Goal: Task Accomplishment & Management: Use online tool/utility

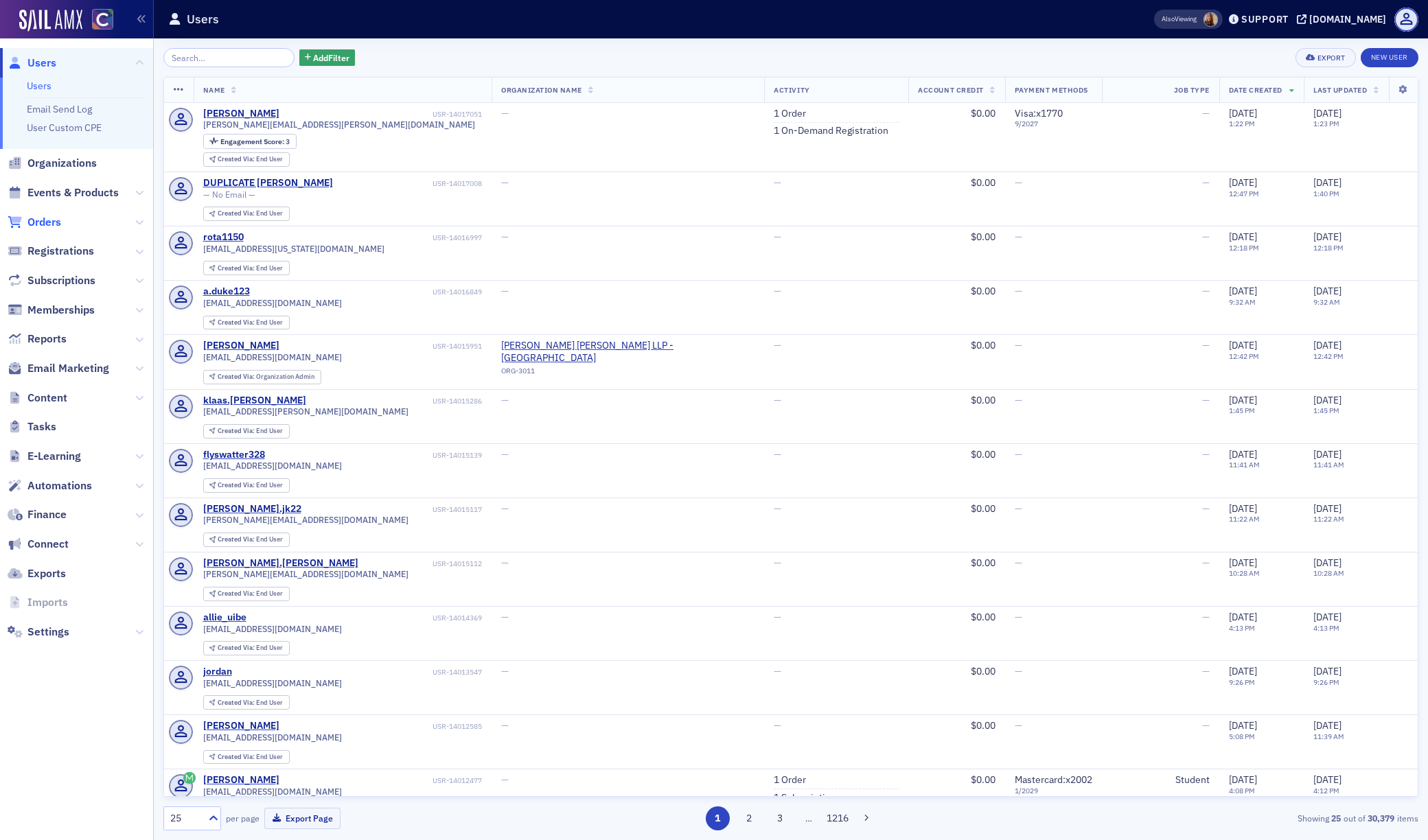
click at [46, 225] on span "Orders" at bounding box center [44, 222] width 34 height 15
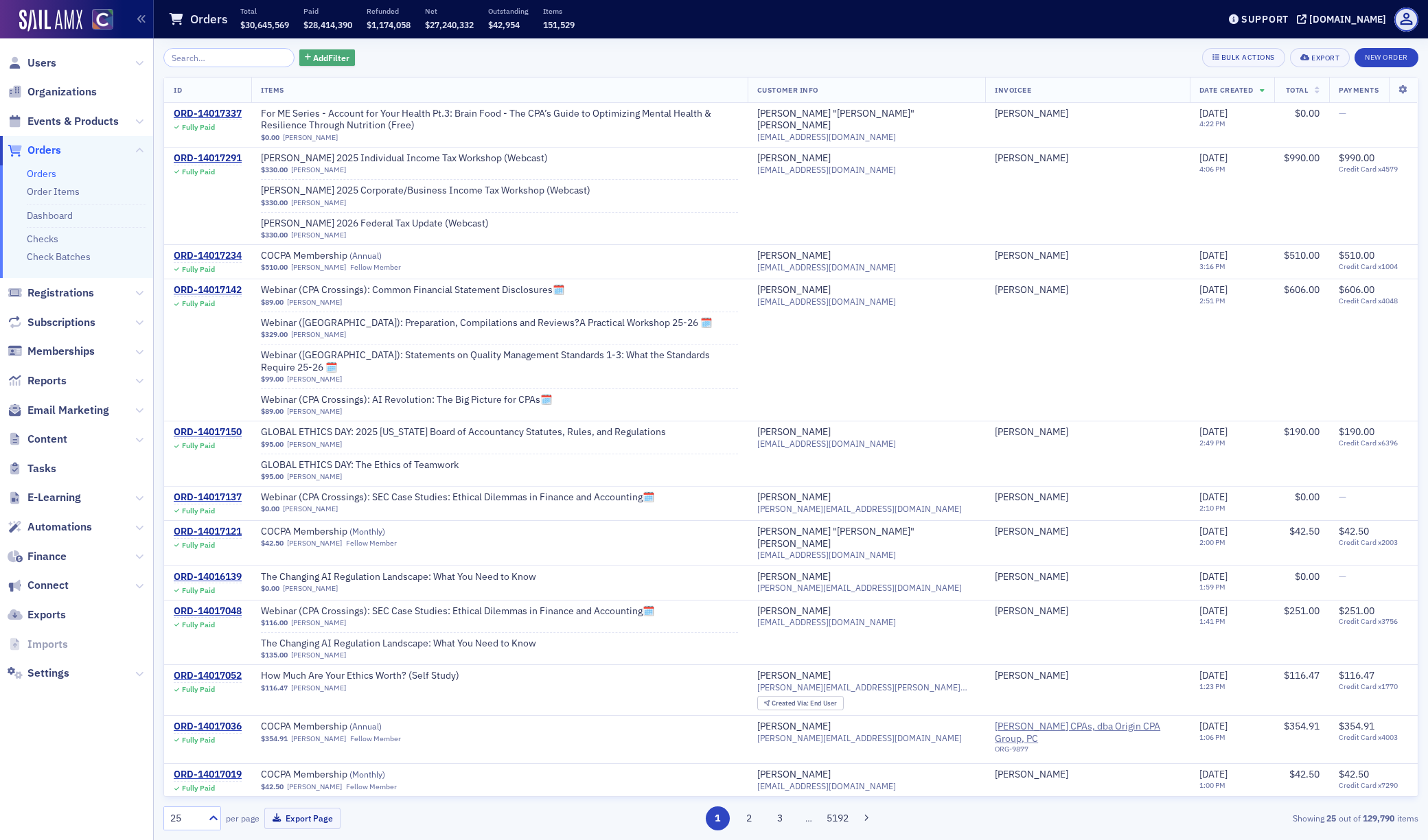
click at [314, 53] on span "Add Filter" at bounding box center [332, 57] width 37 height 12
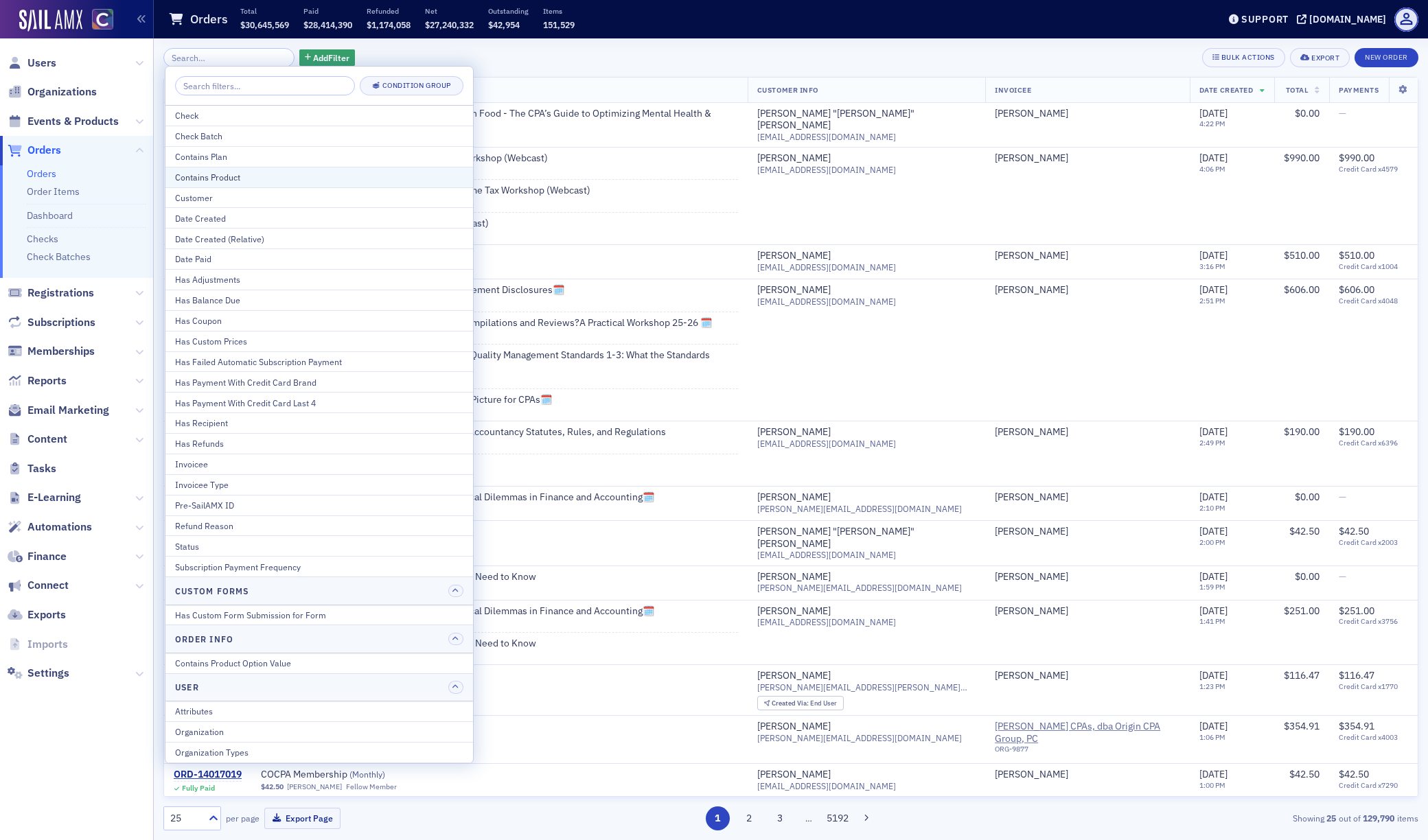
click at [227, 176] on div "Contains Product" at bounding box center [319, 177] width 288 height 12
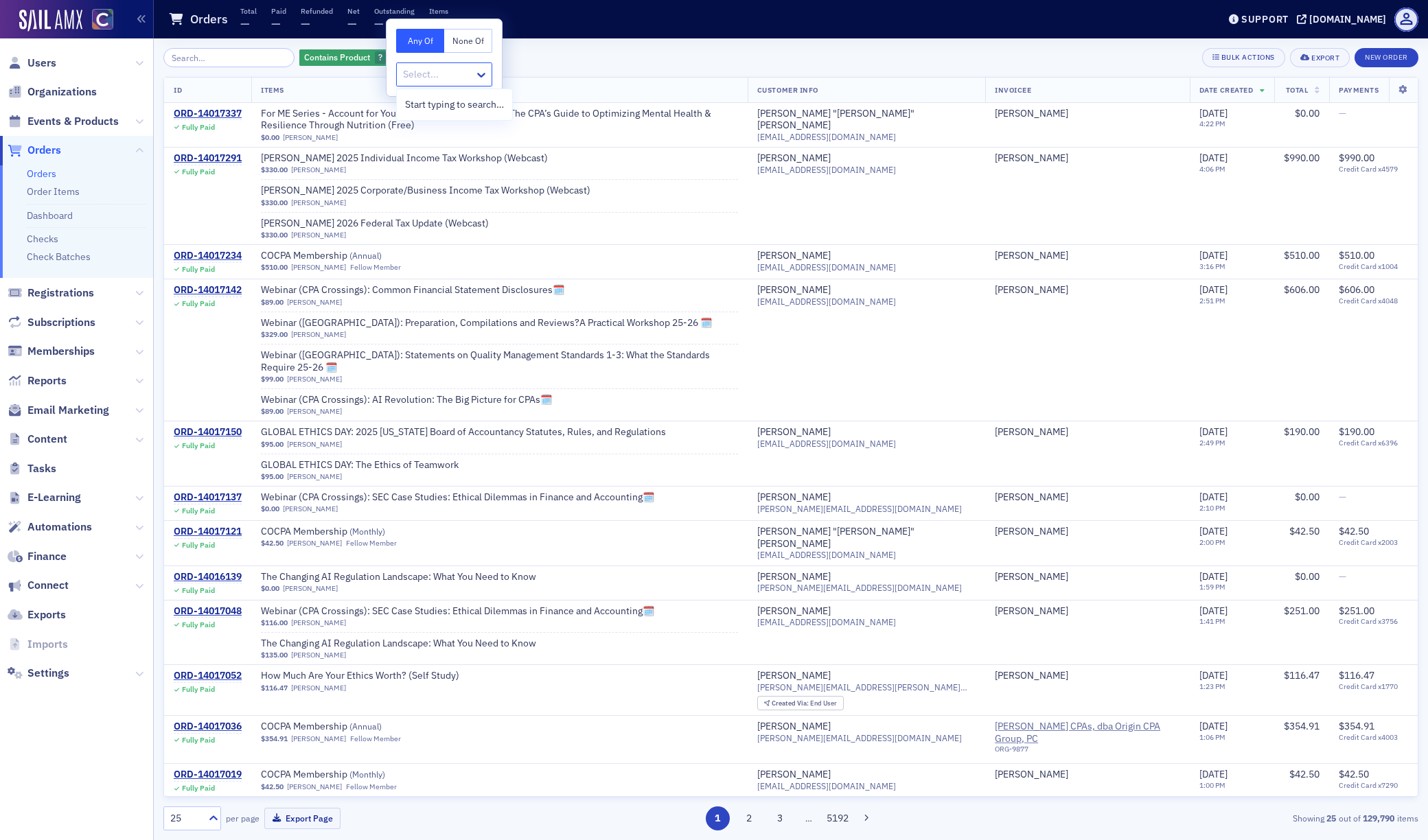
click at [423, 76] on div at bounding box center [437, 74] width 71 height 17
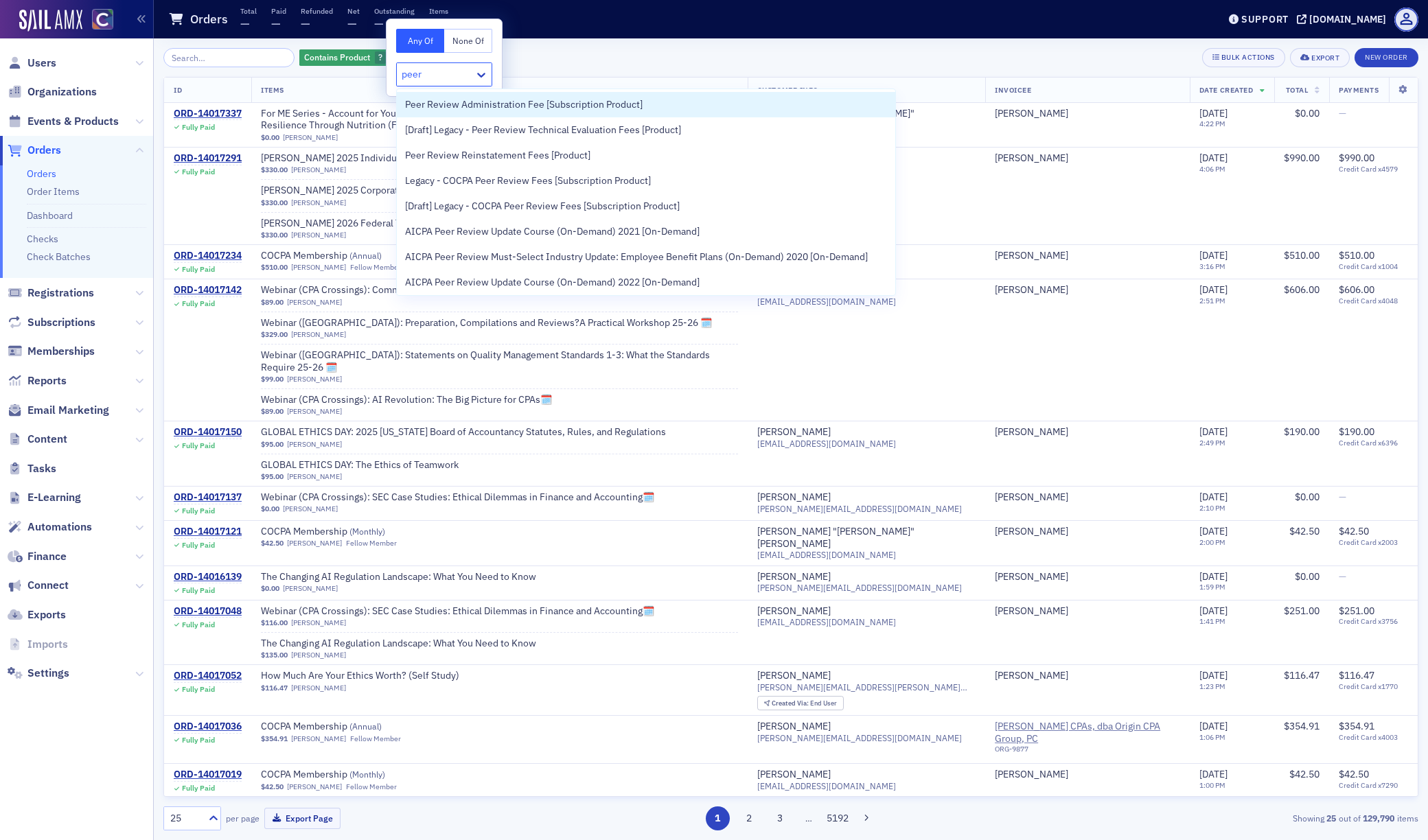
type input "peer"
click at [442, 104] on span "Peer Review Administration Fee [Subscription Product]" at bounding box center [523, 105] width 238 height 15
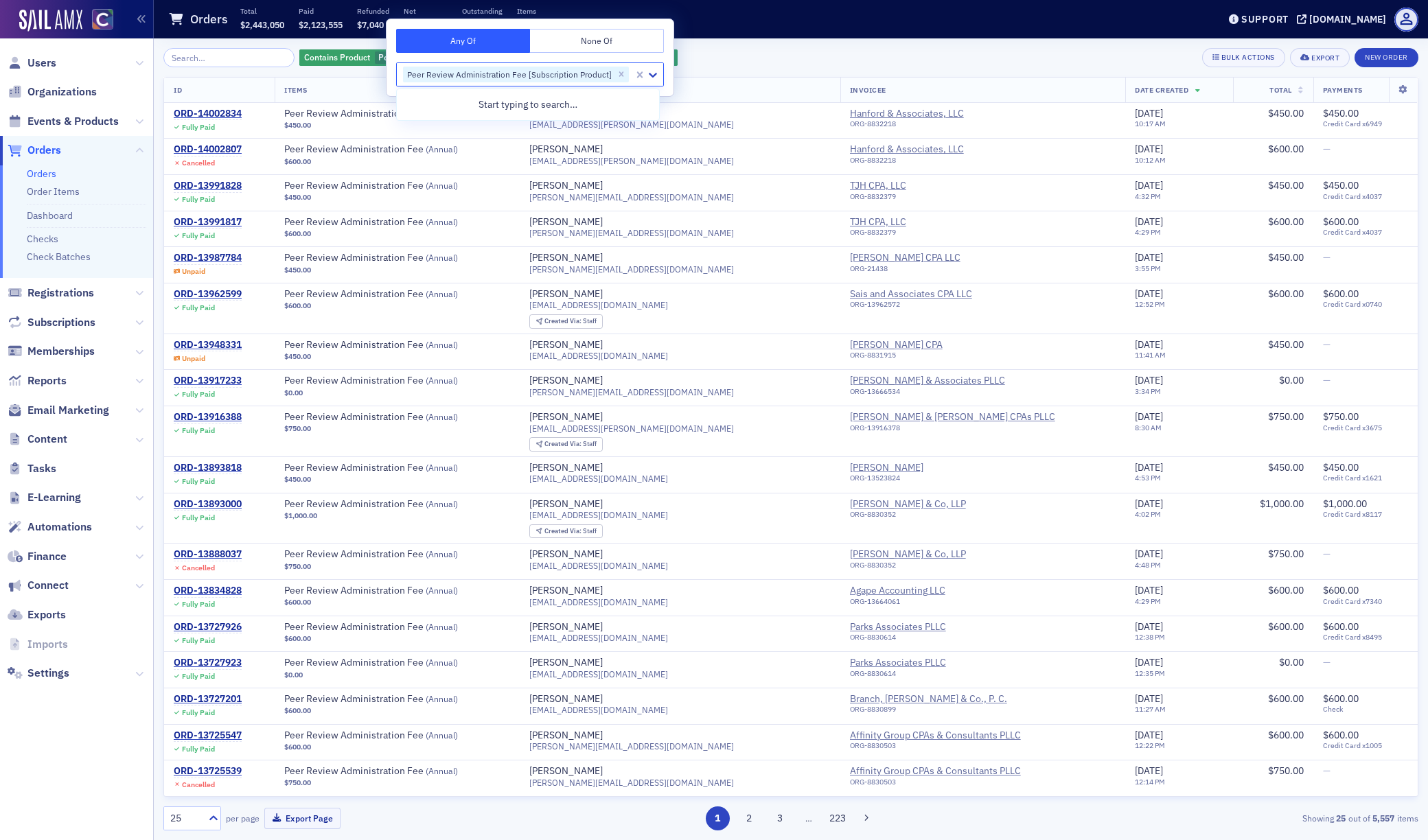
click at [694, 63] on div "Contains Product Peer Review Administration Fee [Subscription Product] Add Filt…" at bounding box center [791, 57] width 1255 height 19
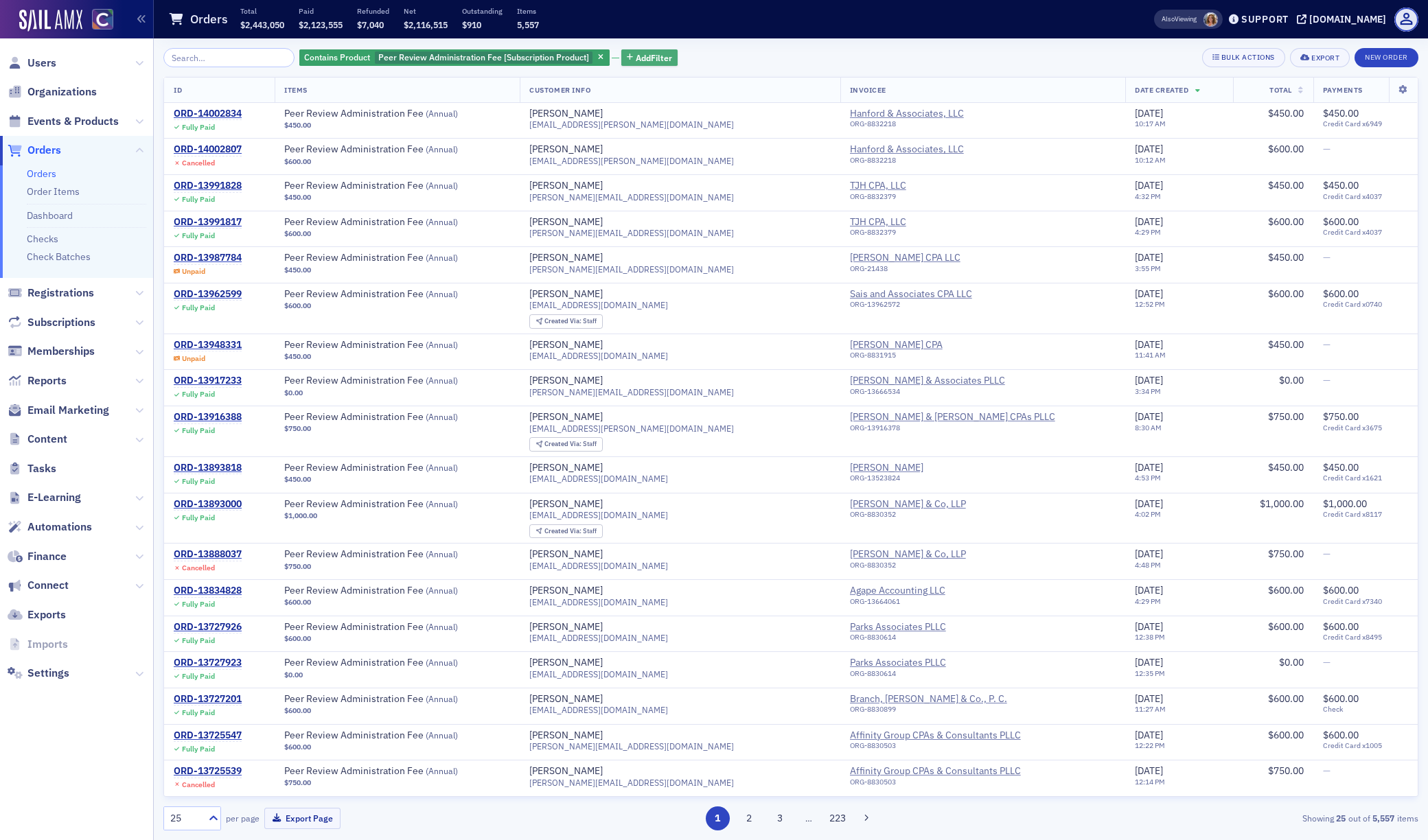
drag, startPoint x: 637, startPoint y: 59, endPoint x: 630, endPoint y: 64, distance: 8.6
click at [637, 59] on span "Add Filter" at bounding box center [654, 57] width 37 height 12
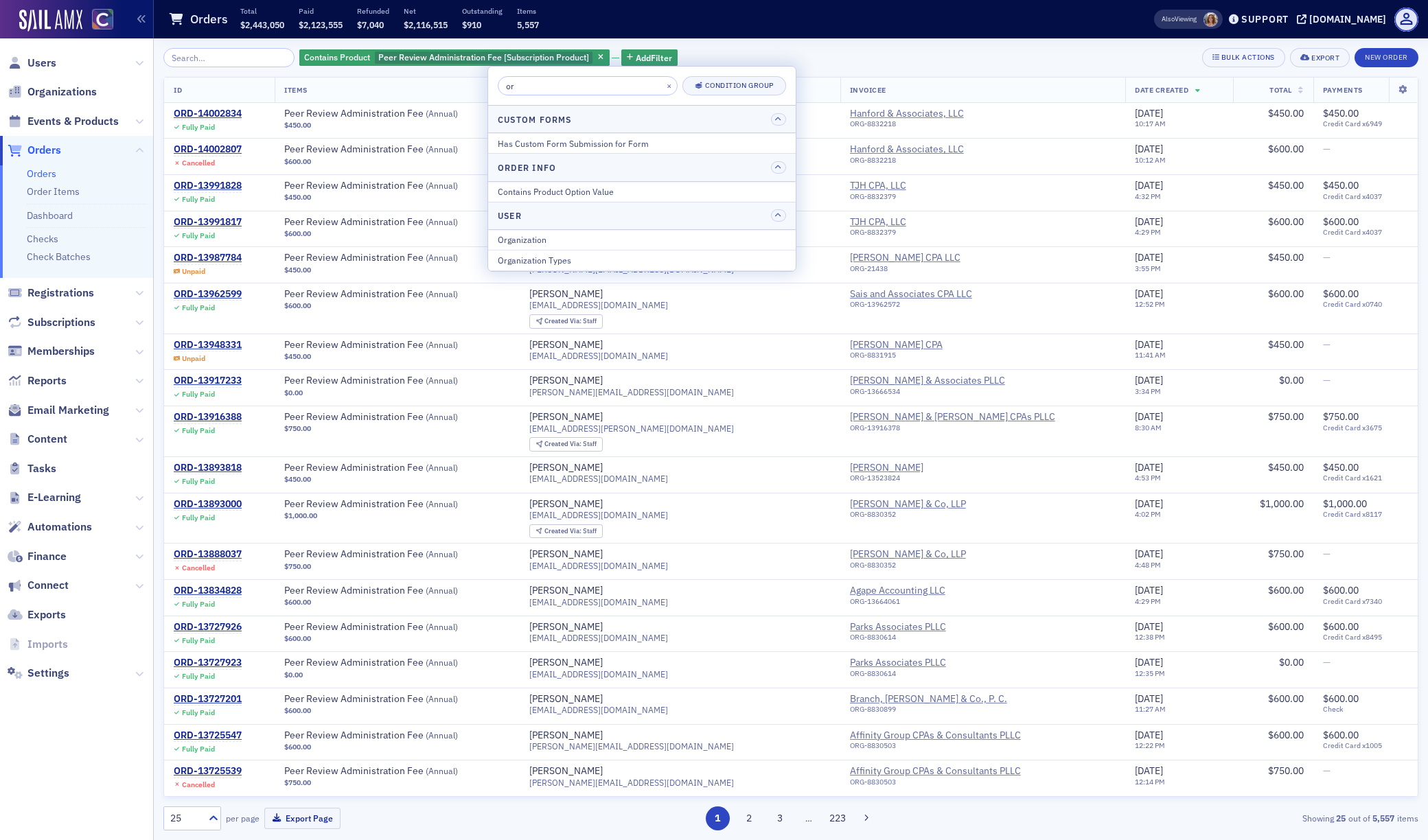
click at [567, 166] on div "Order Info" at bounding box center [642, 166] width 307 height 27
click at [551, 166] on h4 "Order Info" at bounding box center [526, 167] width 58 height 12
click at [551, 82] on input "or" at bounding box center [587, 86] width 180 height 19
type input "o"
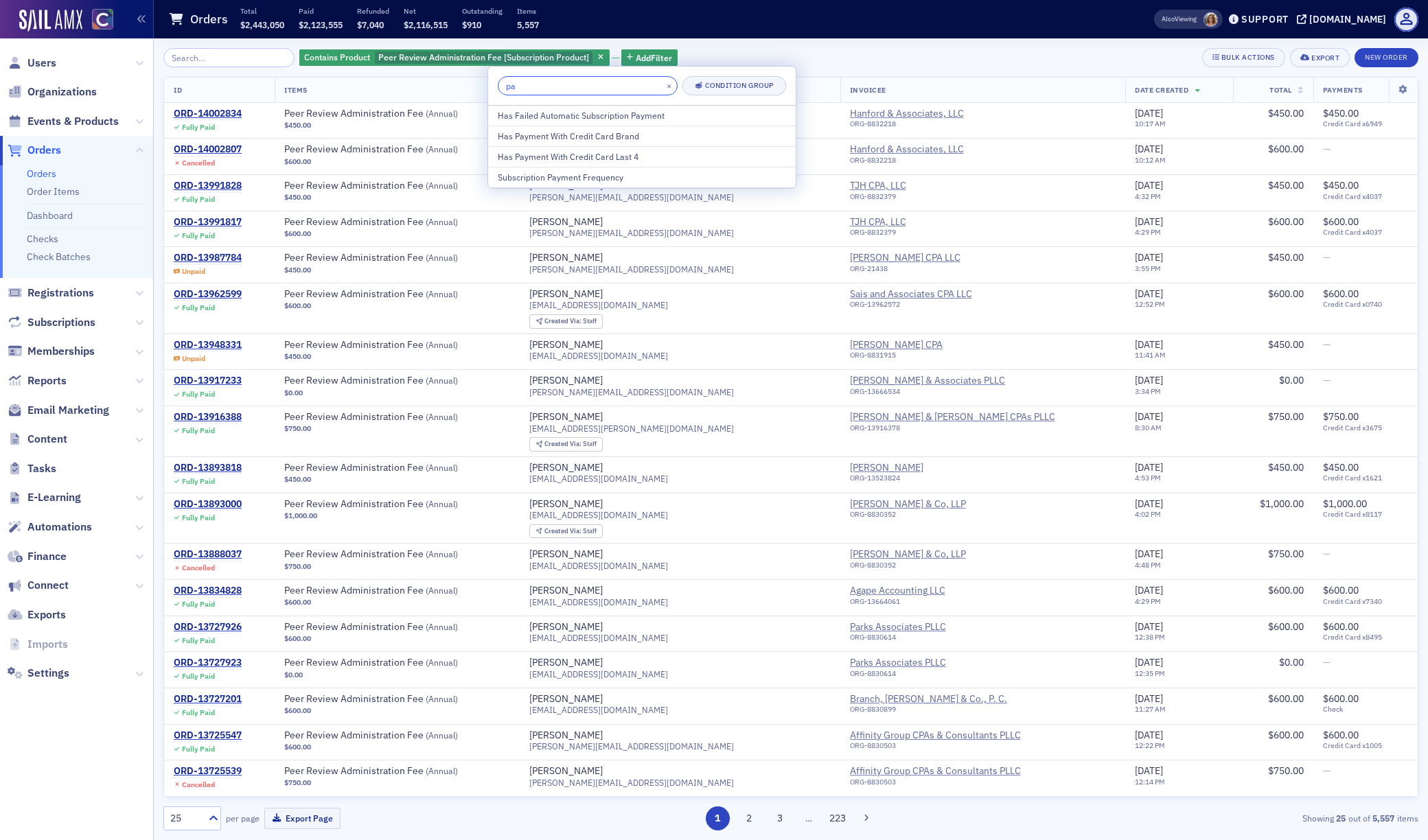
type input "p"
type input "date"
click at [544, 116] on div "Date Created" at bounding box center [641, 115] width 288 height 12
select select "8"
select select "2025"
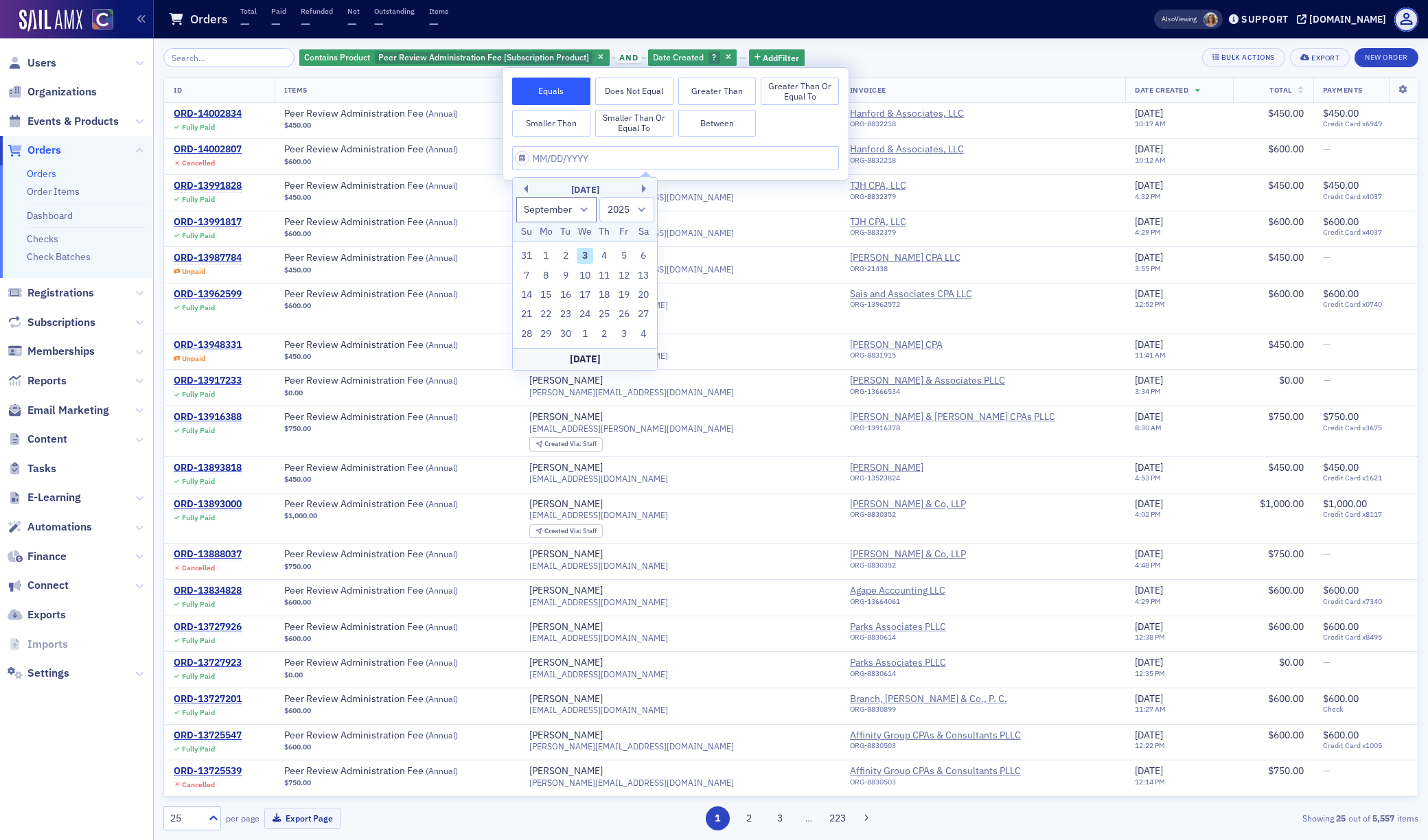
click at [729, 95] on button "Greater Than" at bounding box center [717, 92] width 78 height 27
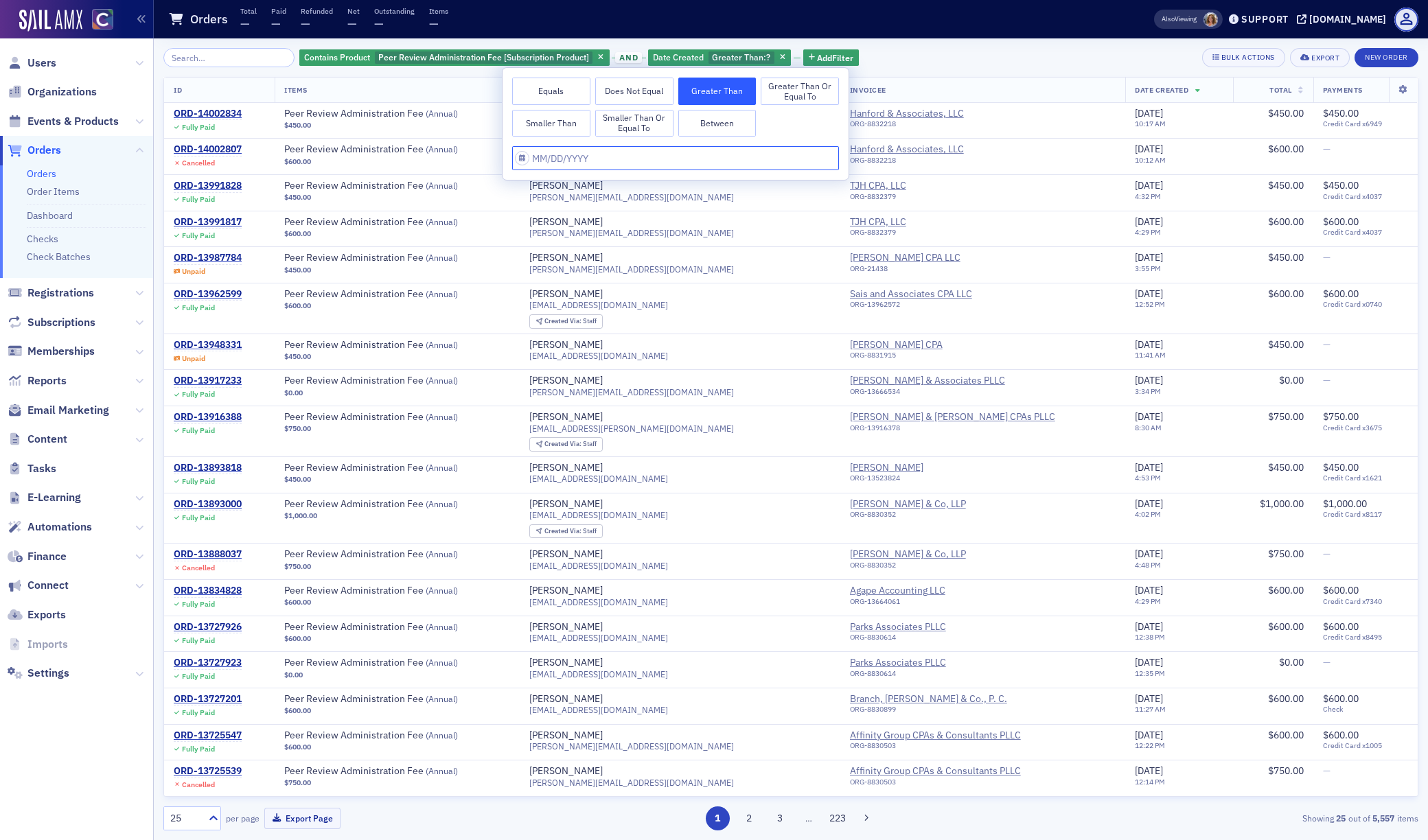
select select "8"
select select "2025"
click at [522, 159] on input "text" at bounding box center [675, 157] width 327 height 24
click at [708, 122] on button "Between" at bounding box center [717, 124] width 78 height 27
select select "8"
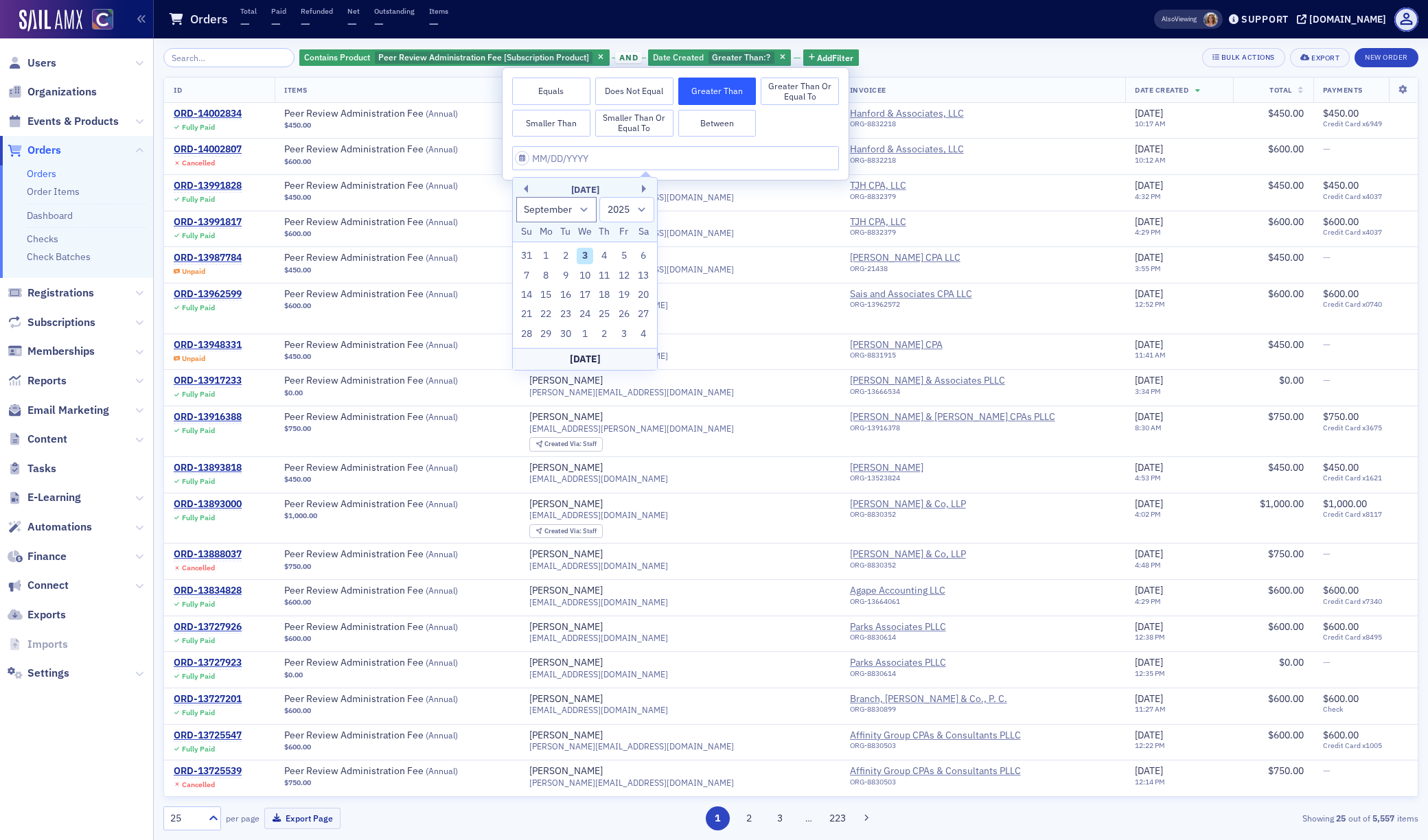
select select "2025"
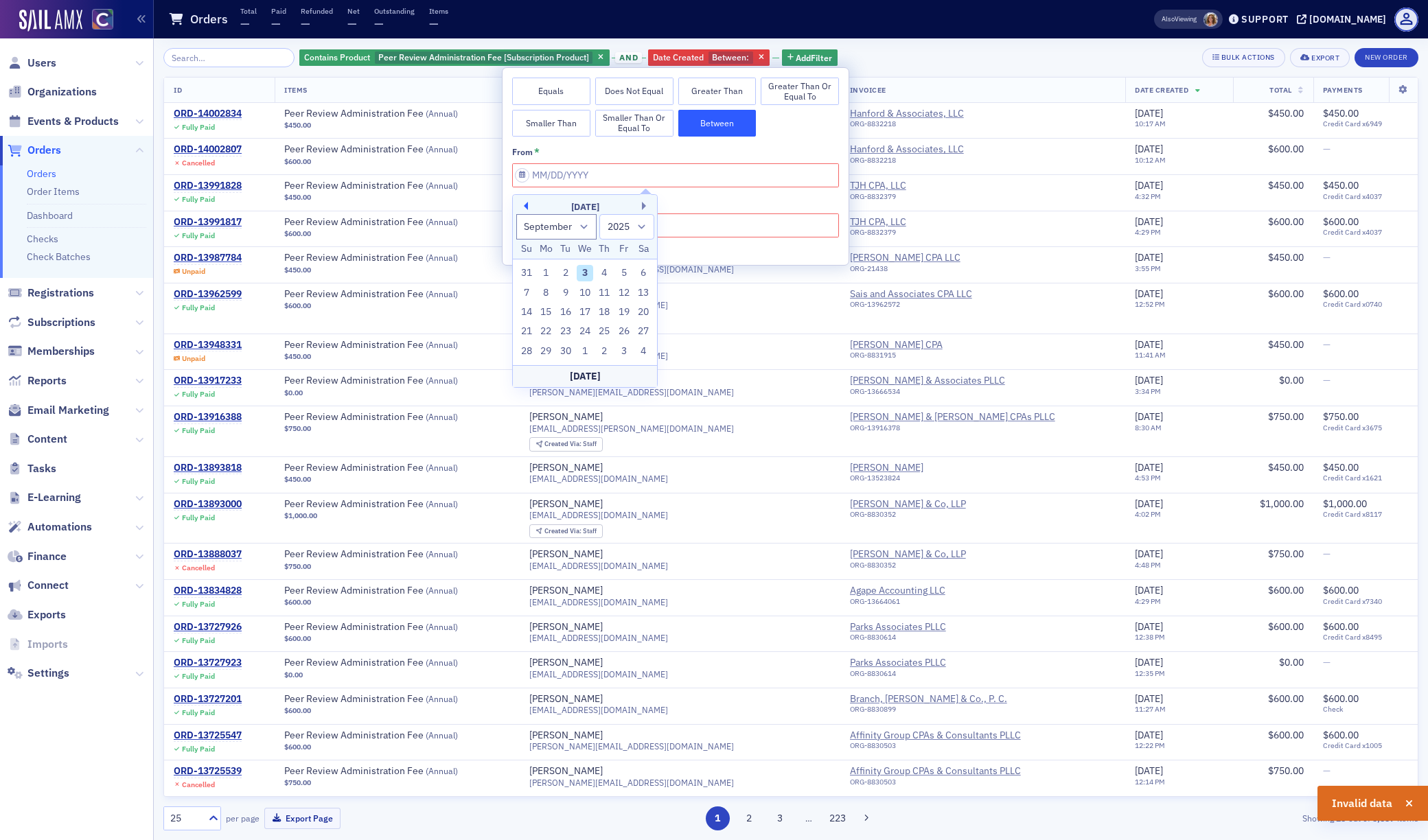
click at [527, 207] on button "Previous Month" at bounding box center [523, 205] width 8 height 8
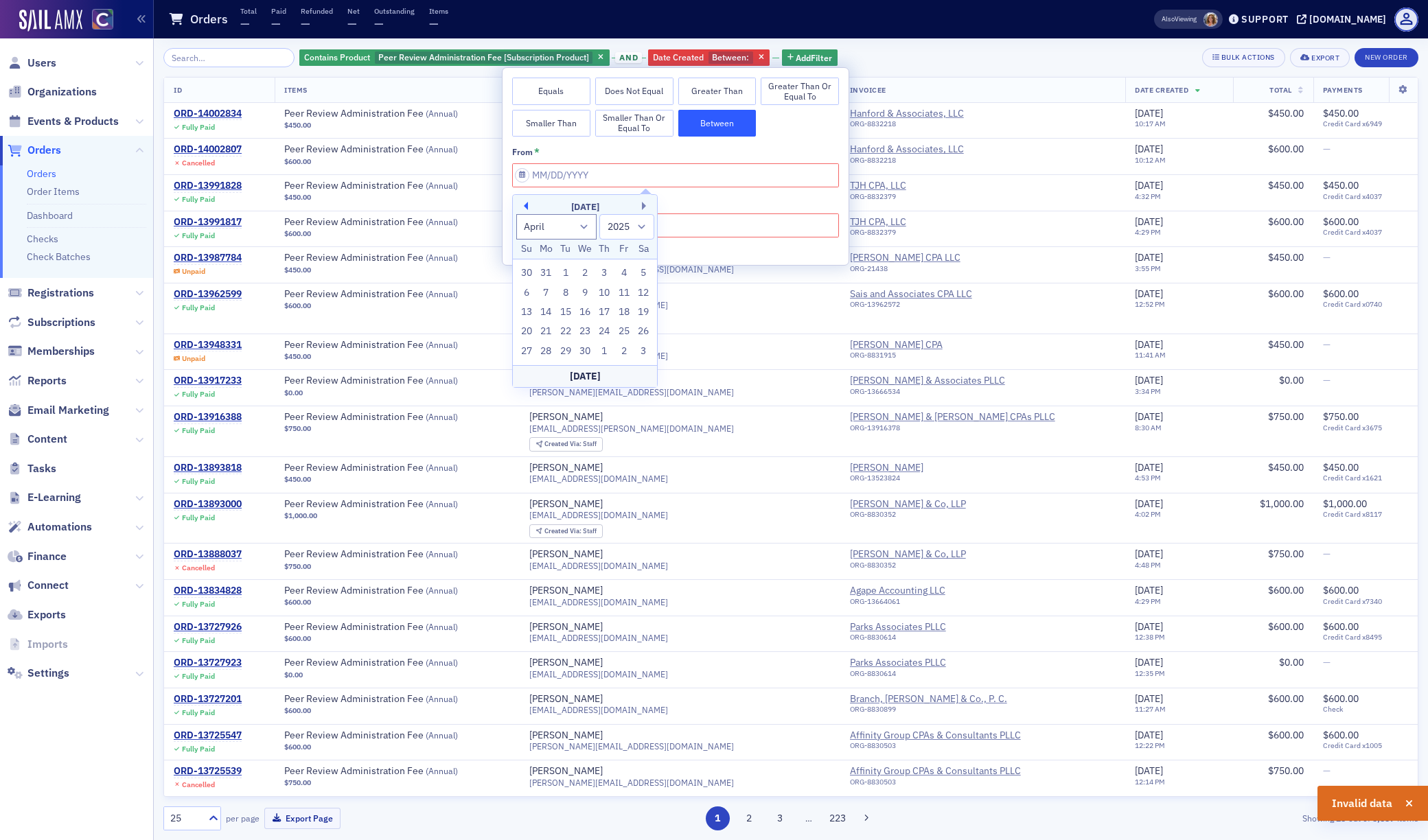
click at [527, 207] on button "Previous Month" at bounding box center [523, 205] width 8 height 8
select select "11"
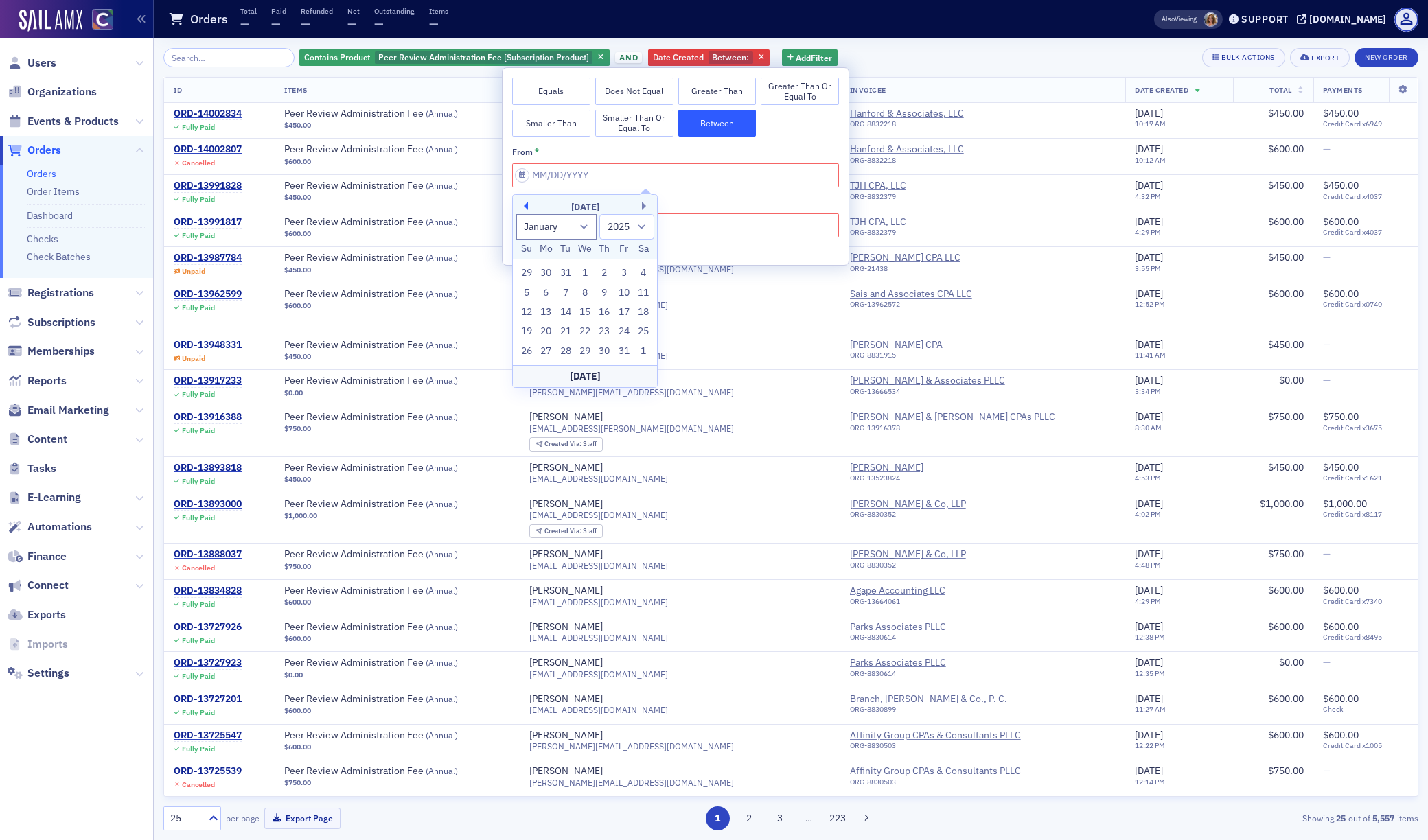
select select "2024"
click at [527, 207] on button "Previous Month" at bounding box center [523, 205] width 8 height 8
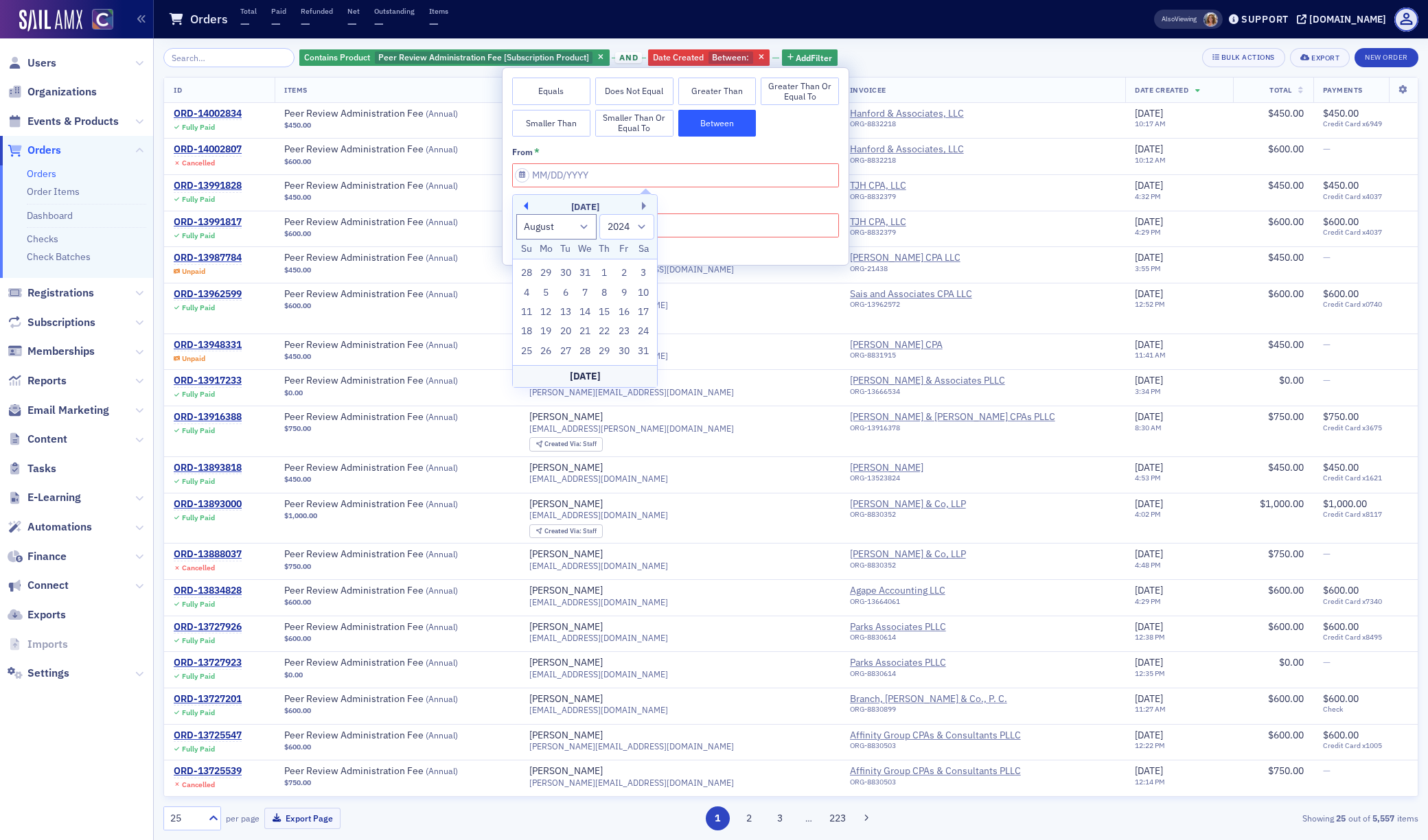
click at [527, 207] on button "Previous Month" at bounding box center [523, 205] width 8 height 8
select select "4"
click at [583, 274] on div "1" at bounding box center [585, 273] width 17 height 17
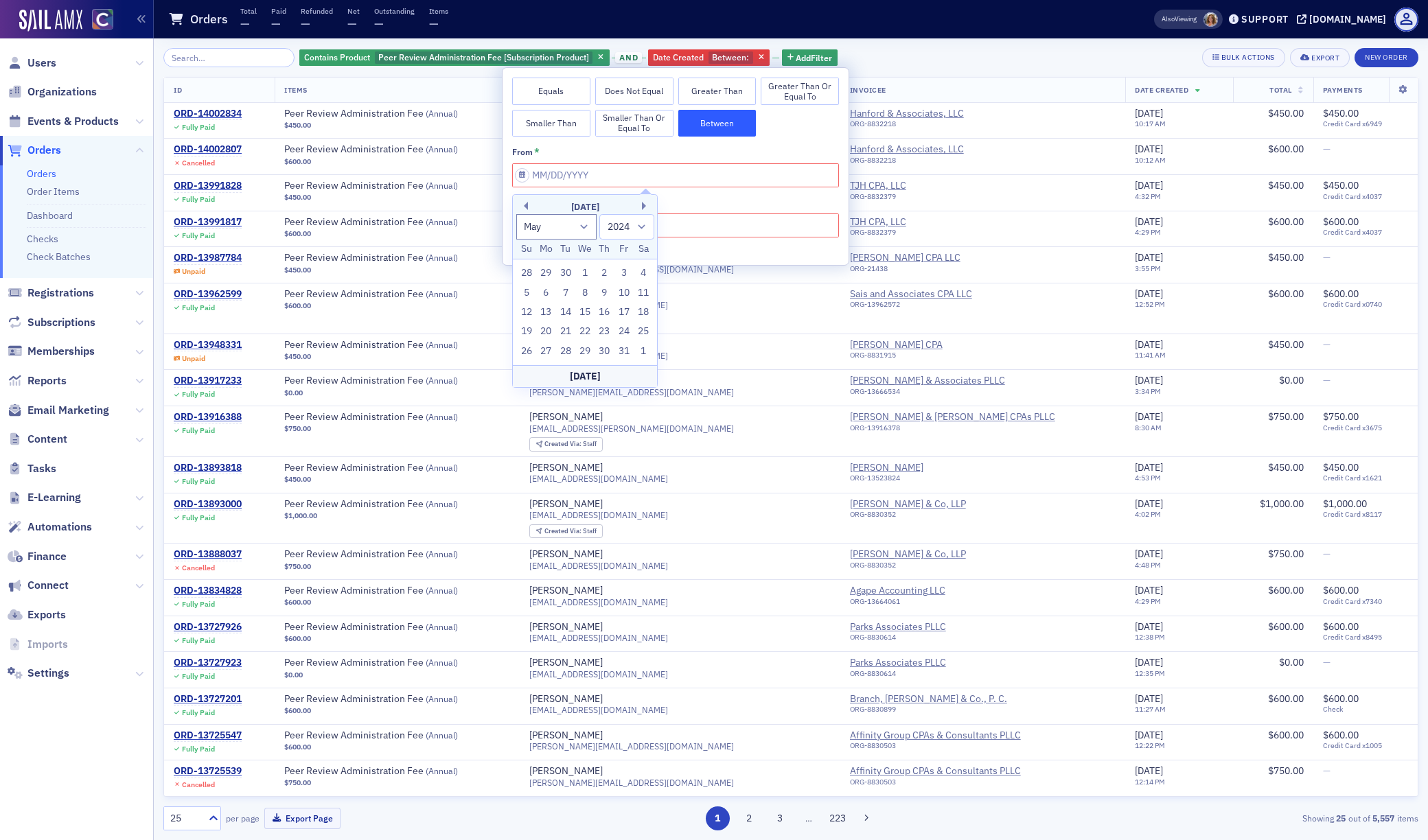
type input "[DATE]"
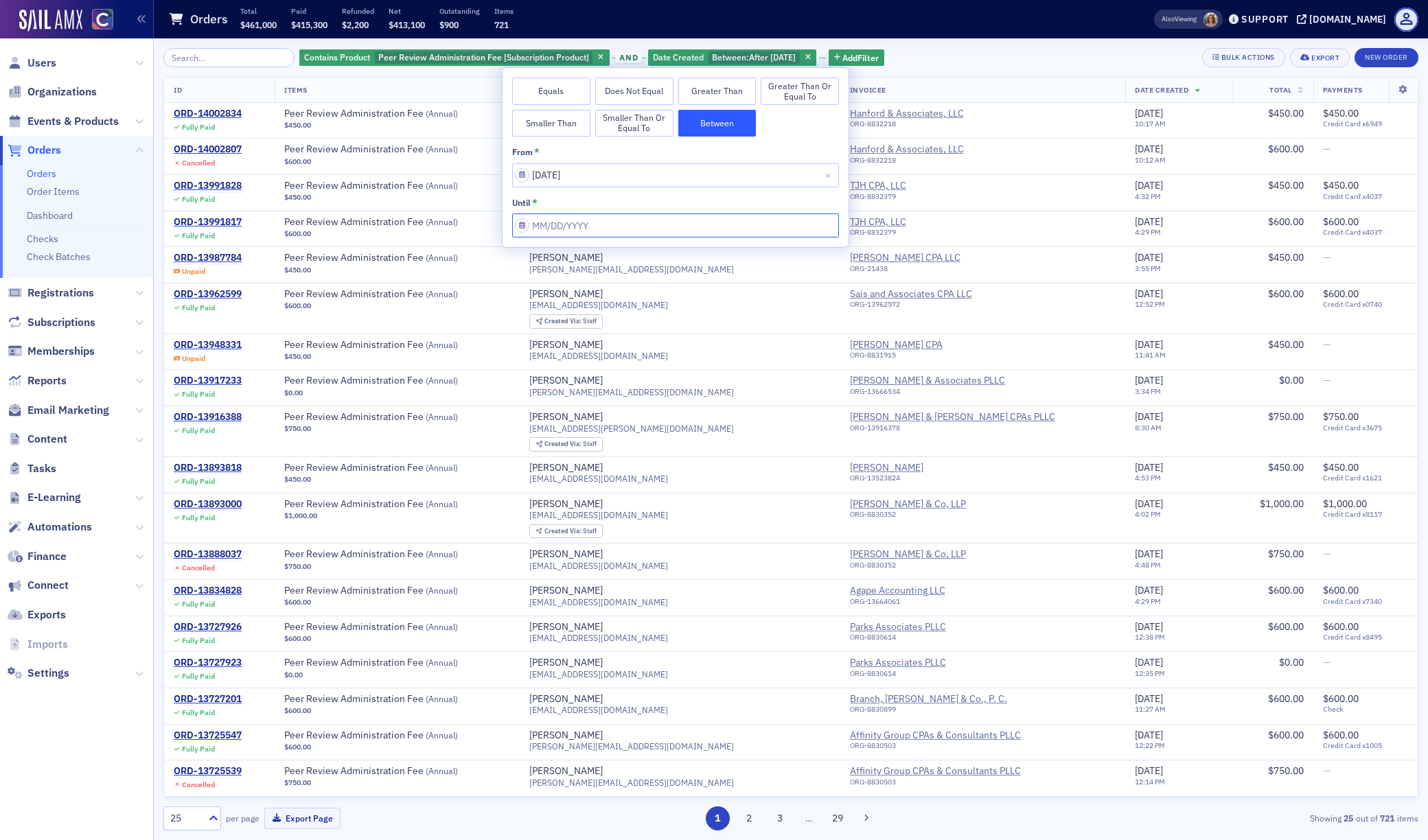
click at [523, 225] on input "from *" at bounding box center [675, 225] width 327 height 24
select select "8"
select select "2025"
click at [526, 254] on button "Previous Month" at bounding box center [523, 256] width 8 height 8
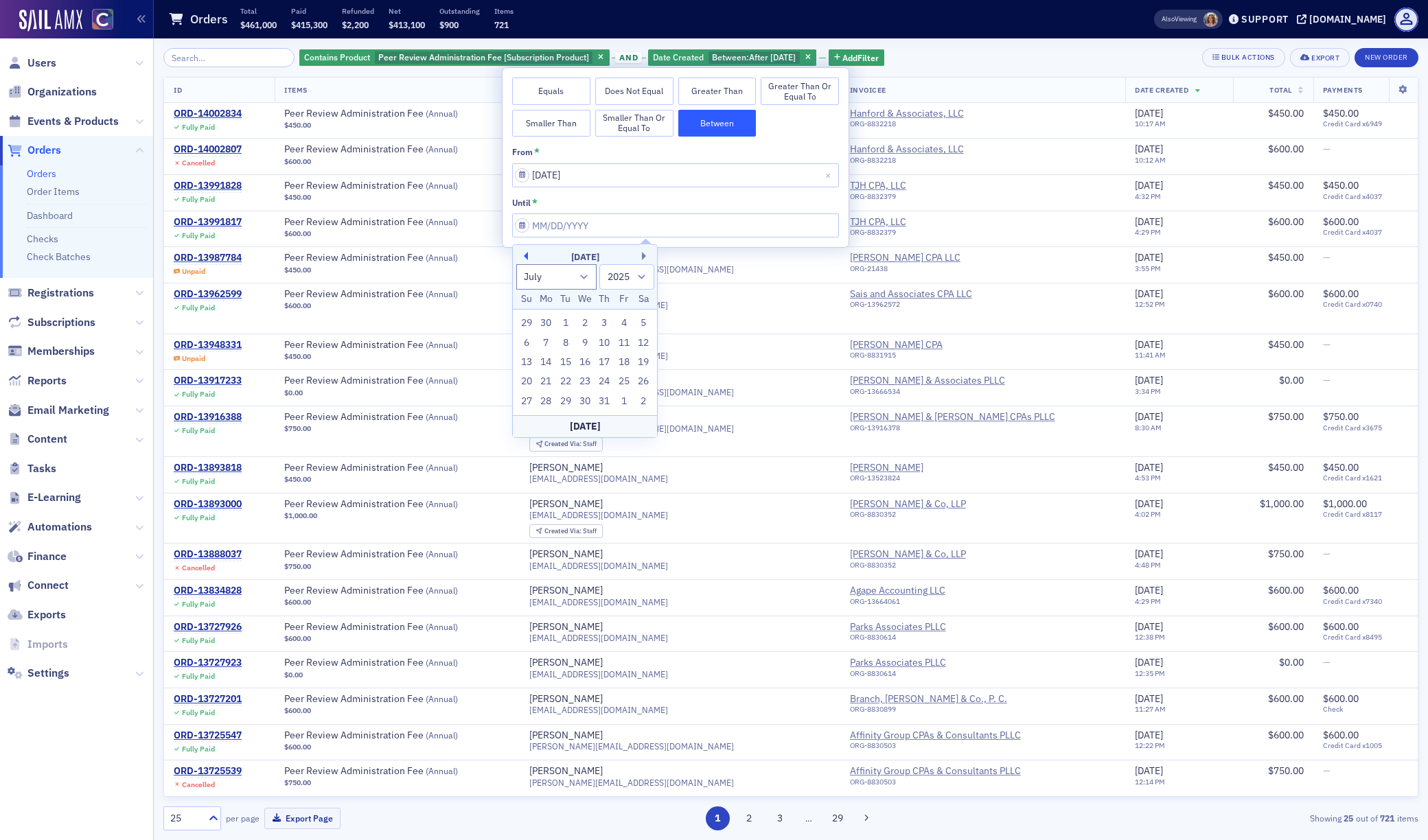
click at [525, 254] on button "Previous Month" at bounding box center [523, 256] width 8 height 8
select select "3"
click at [584, 404] on div "30" at bounding box center [585, 402] width 17 height 17
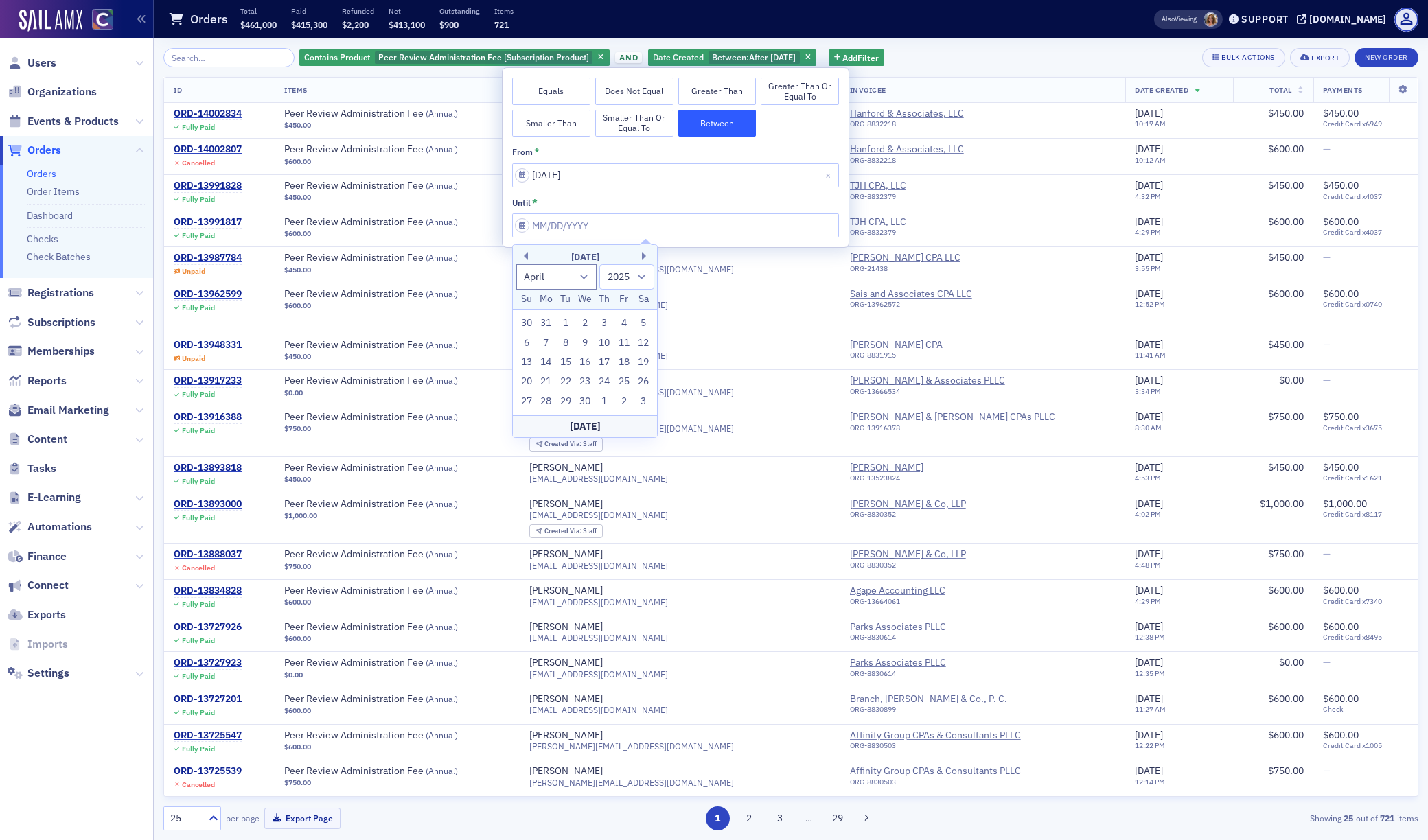
type input "[DATE]"
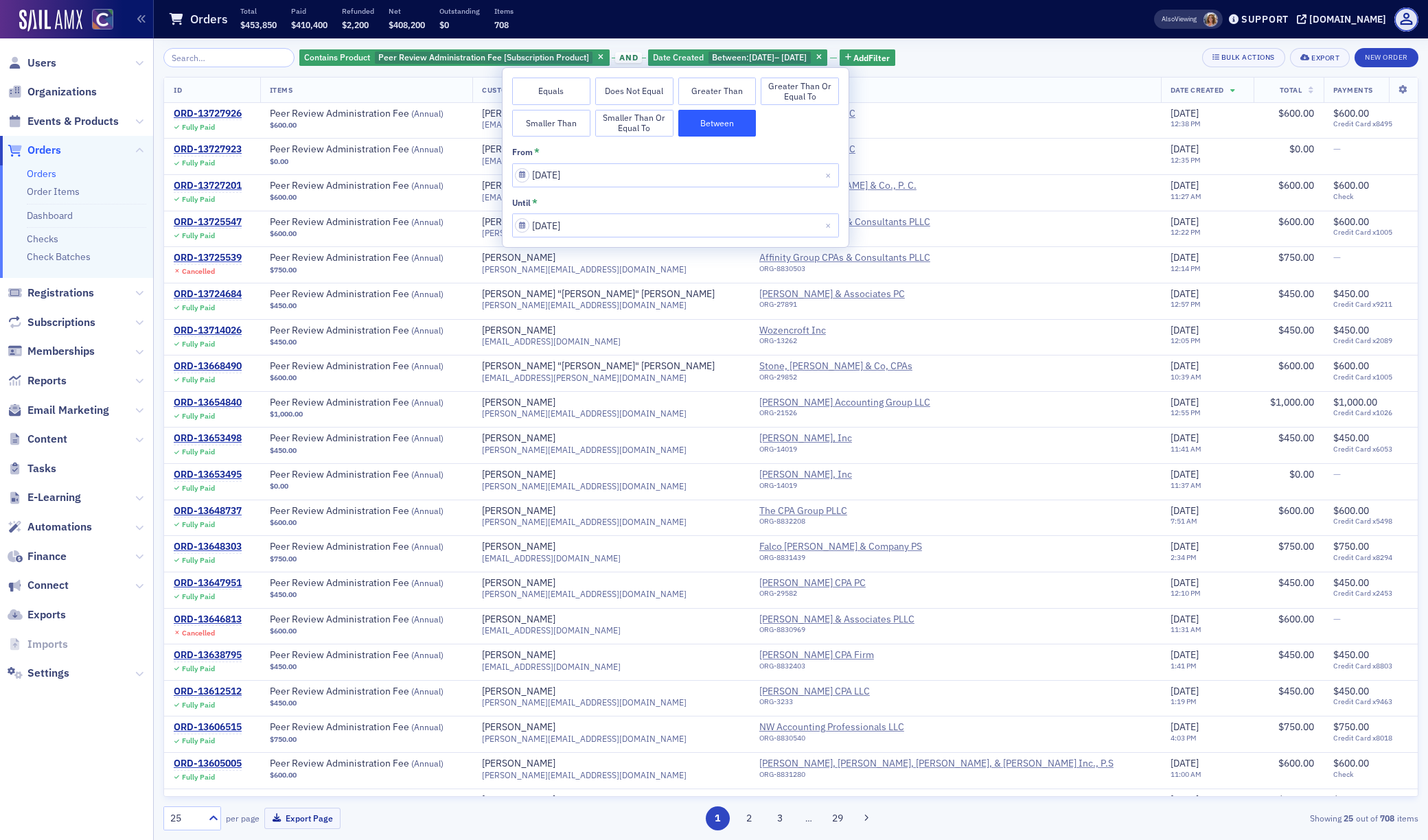
click at [950, 55] on div "Contains Product Peer Review Administration Fee [Subscription Product] and Date…" at bounding box center [791, 57] width 1255 height 19
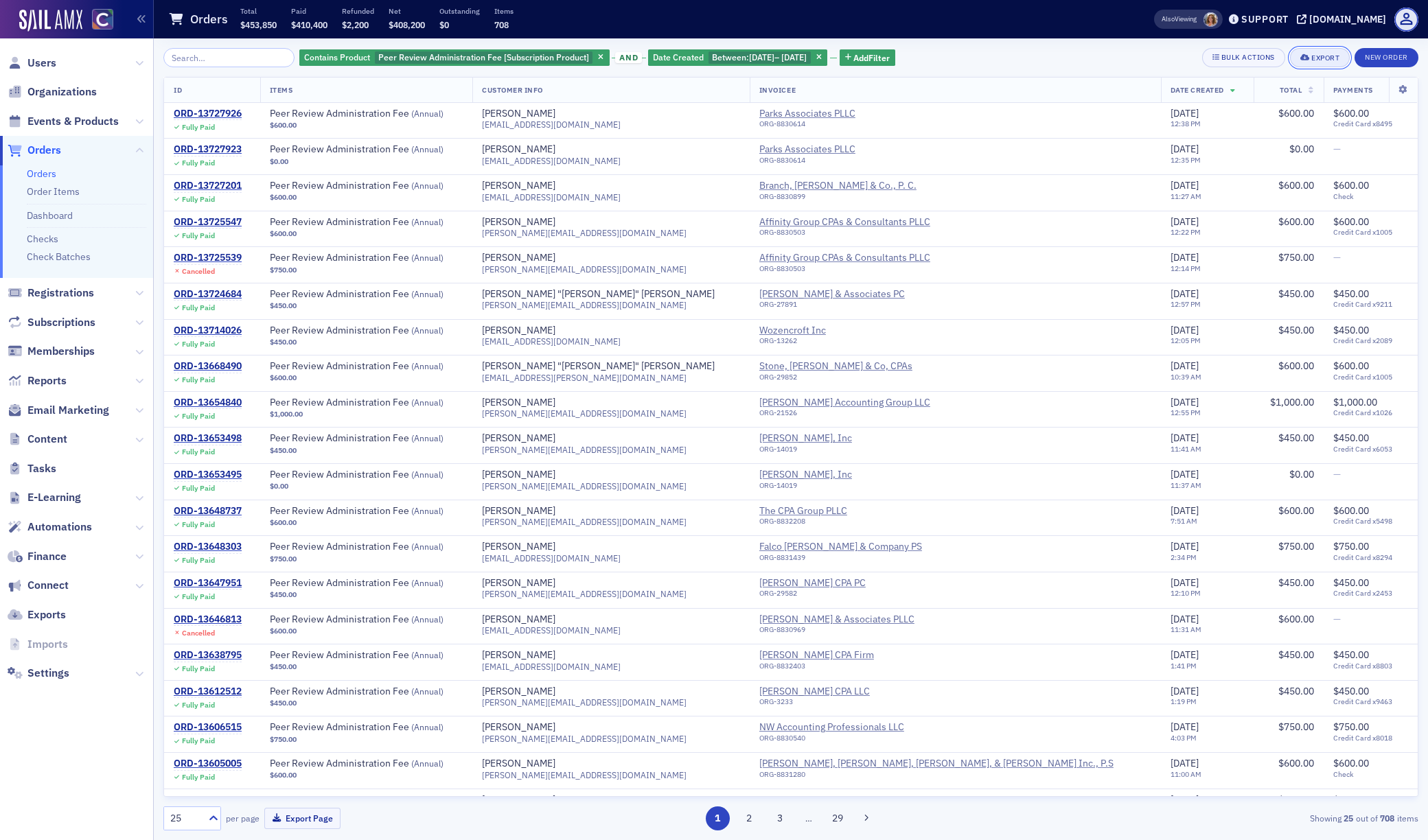
click at [1313, 60] on div "Export" at bounding box center [1325, 58] width 28 height 8
click at [1232, 106] on button "Export All ( 708 Orders )" at bounding box center [1276, 103] width 144 height 22
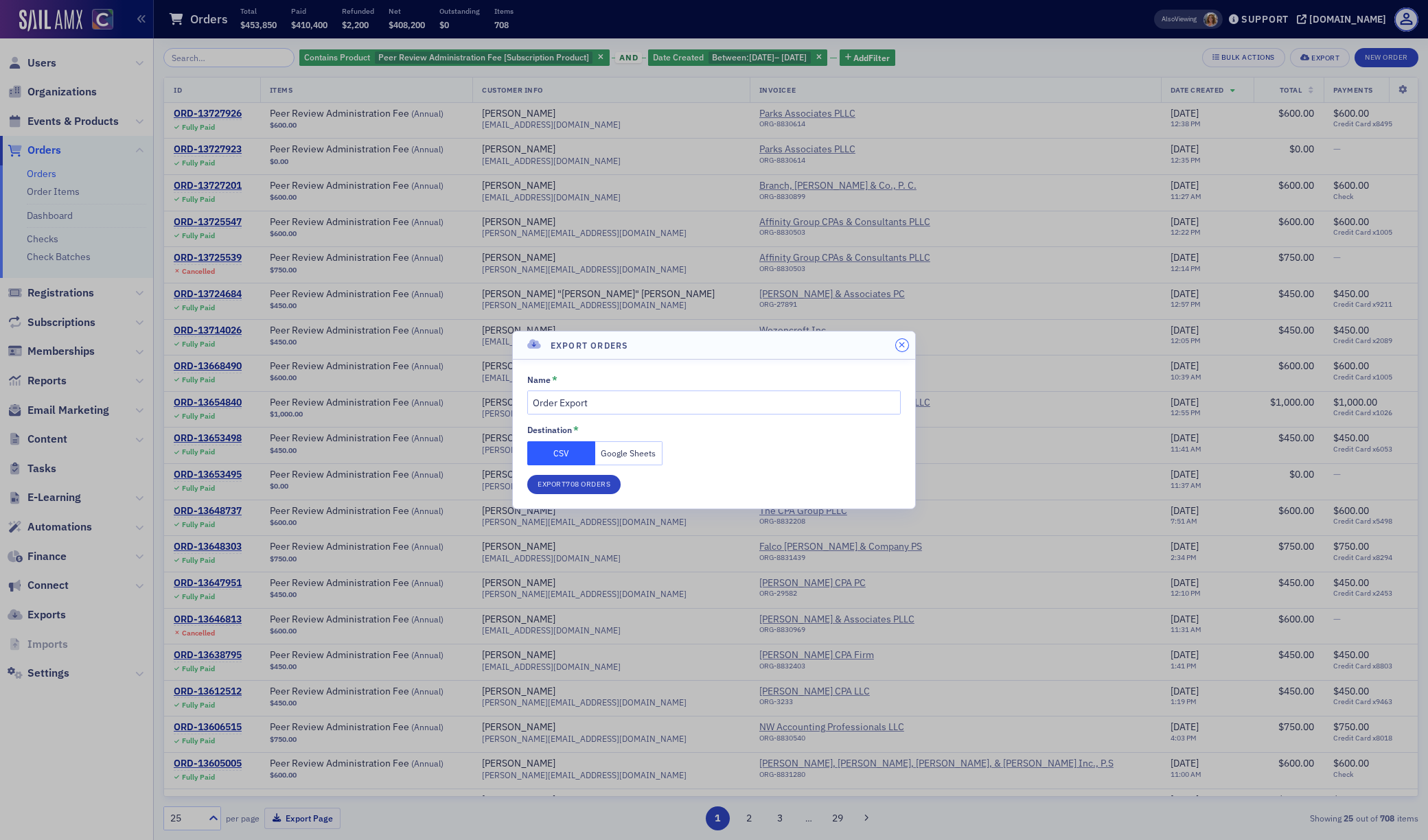
click at [901, 343] on icon "button" at bounding box center [902, 344] width 6 height 8
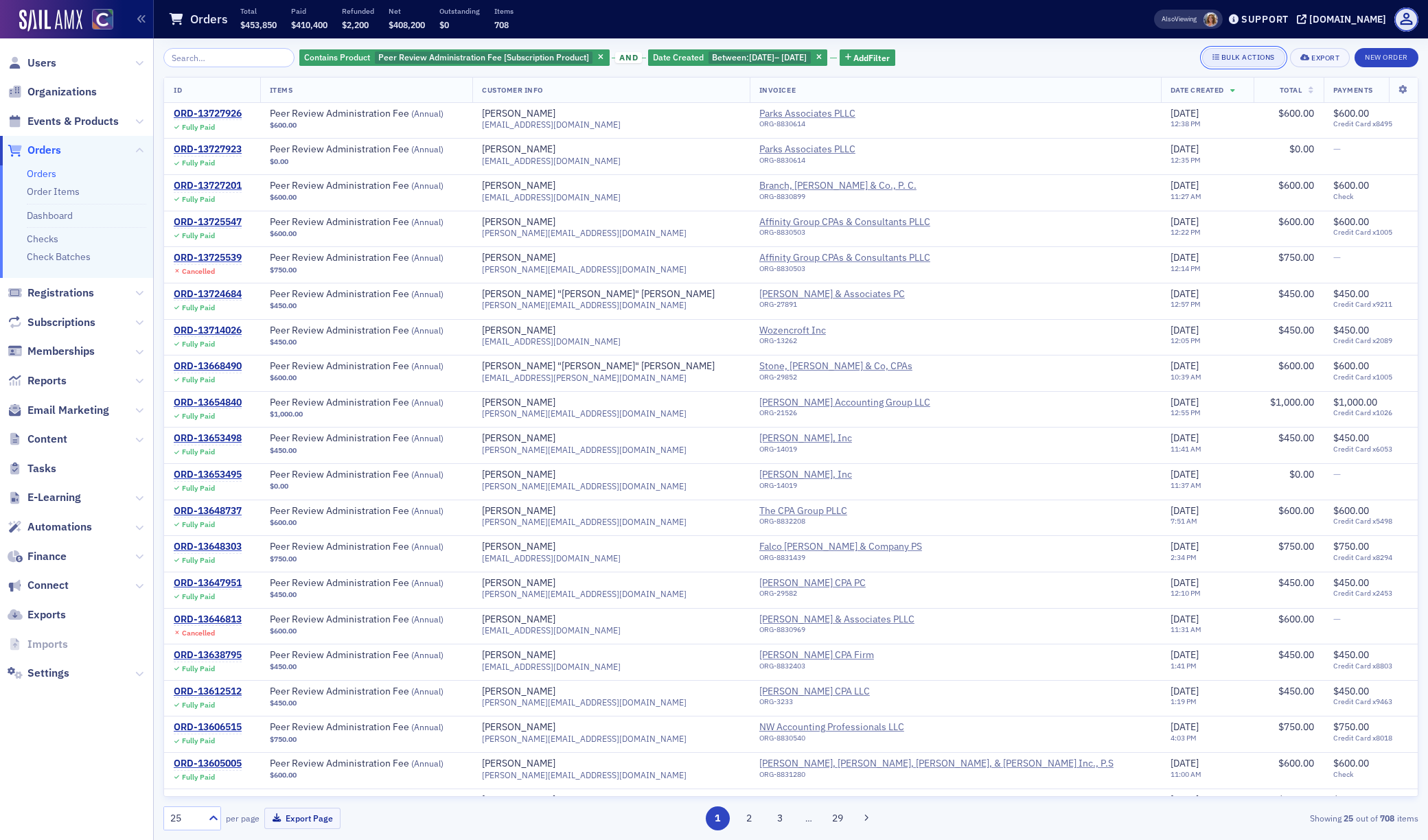
click at [1213, 53] on icon "button" at bounding box center [1216, 57] width 8 height 8
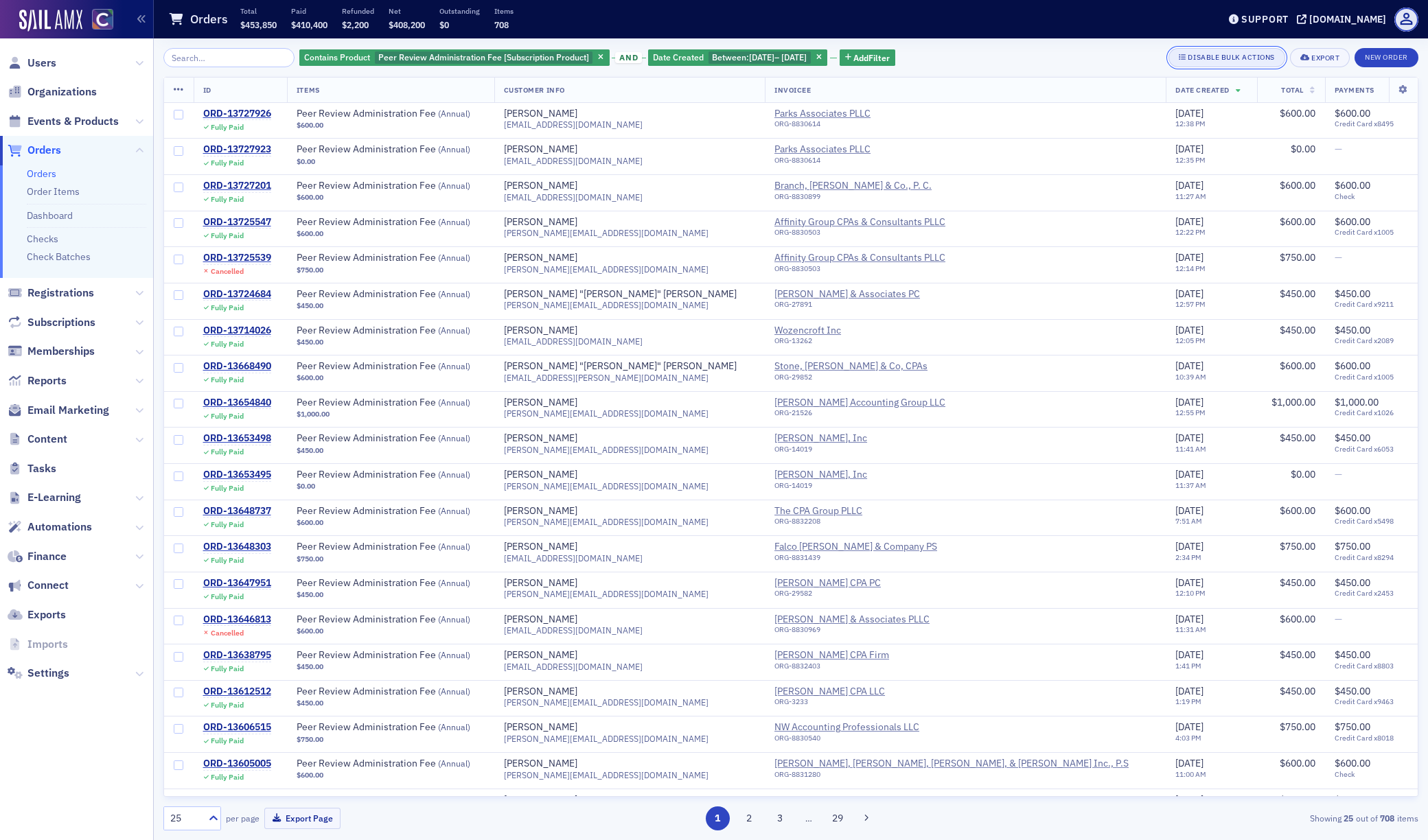
click at [1216, 57] on div "Disable Bulk Actions" at bounding box center [1231, 57] width 87 height 8
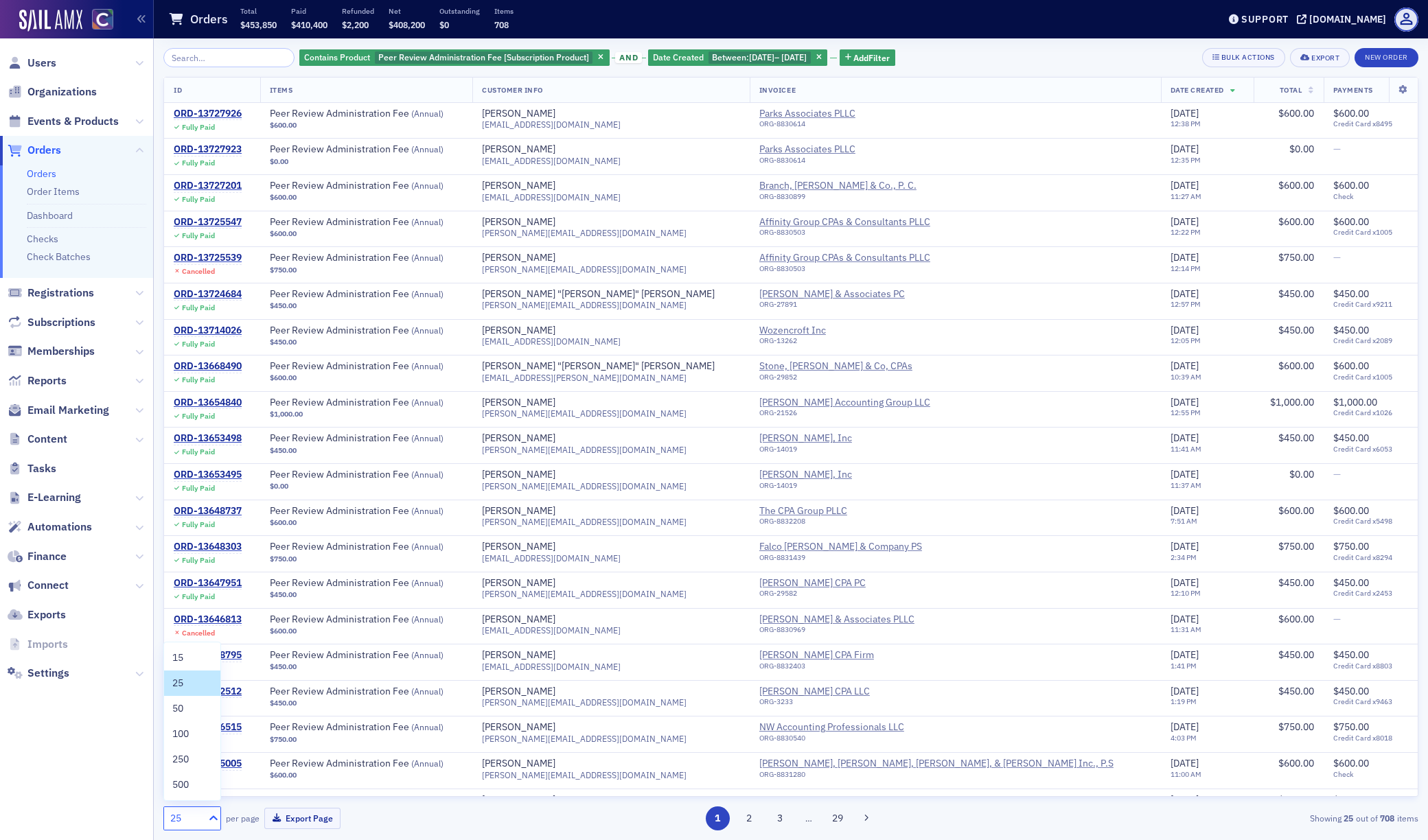
click at [212, 818] on icon at bounding box center [213, 818] width 14 height 14
click at [197, 783] on div "500" at bounding box center [192, 784] width 40 height 15
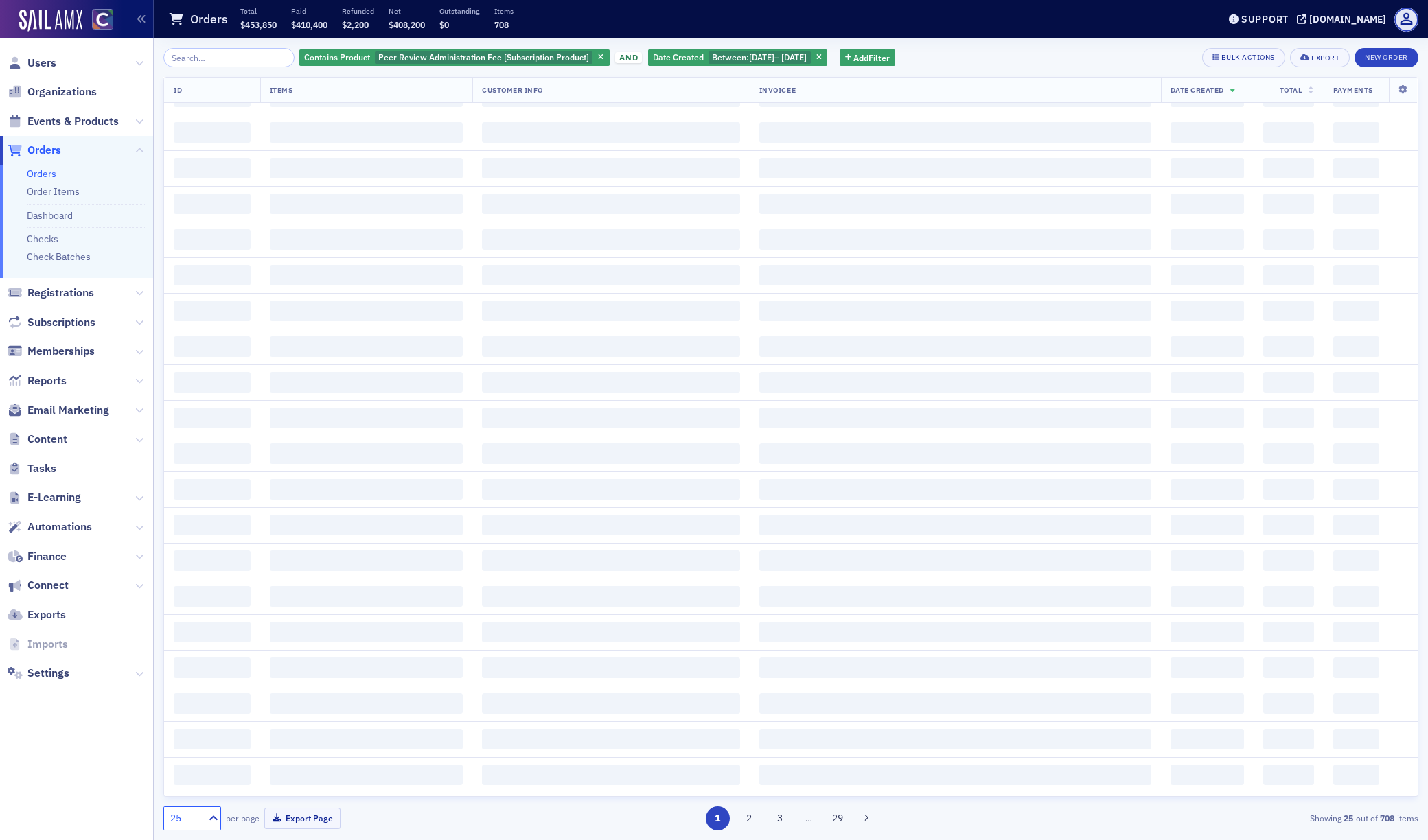
scroll to position [26, 0]
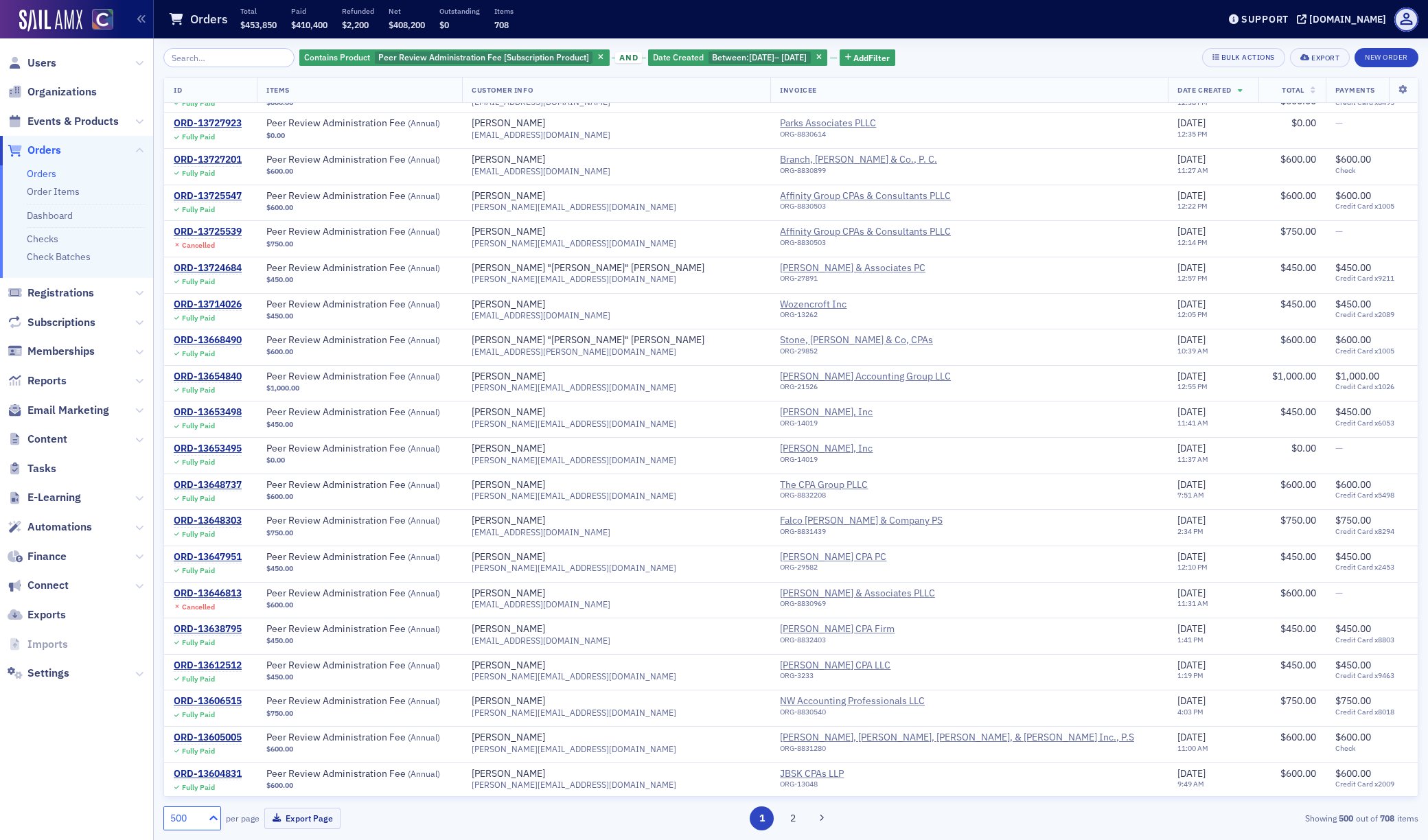
click at [212, 816] on icon at bounding box center [213, 817] width 8 height 5
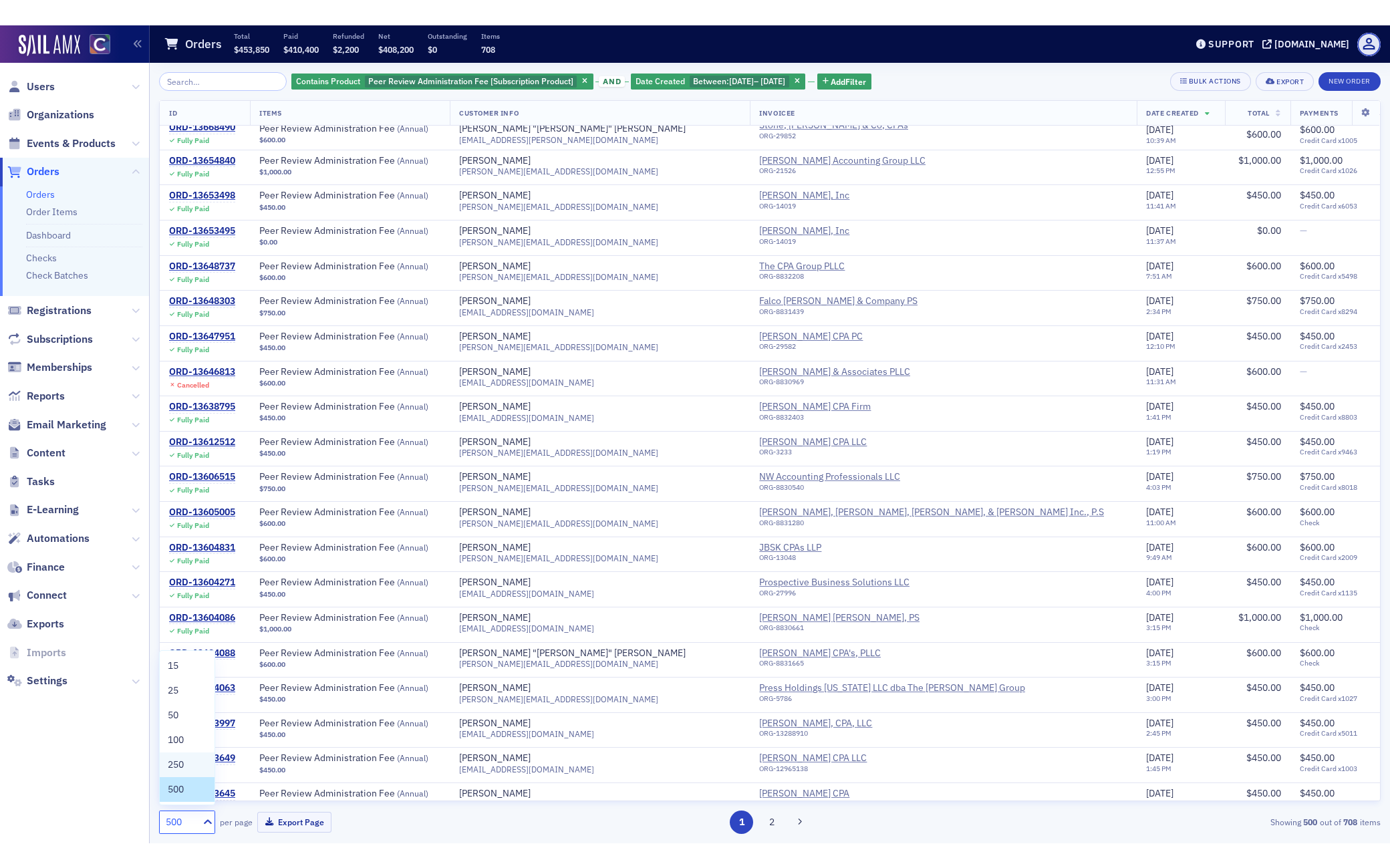
scroll to position [260, 0]
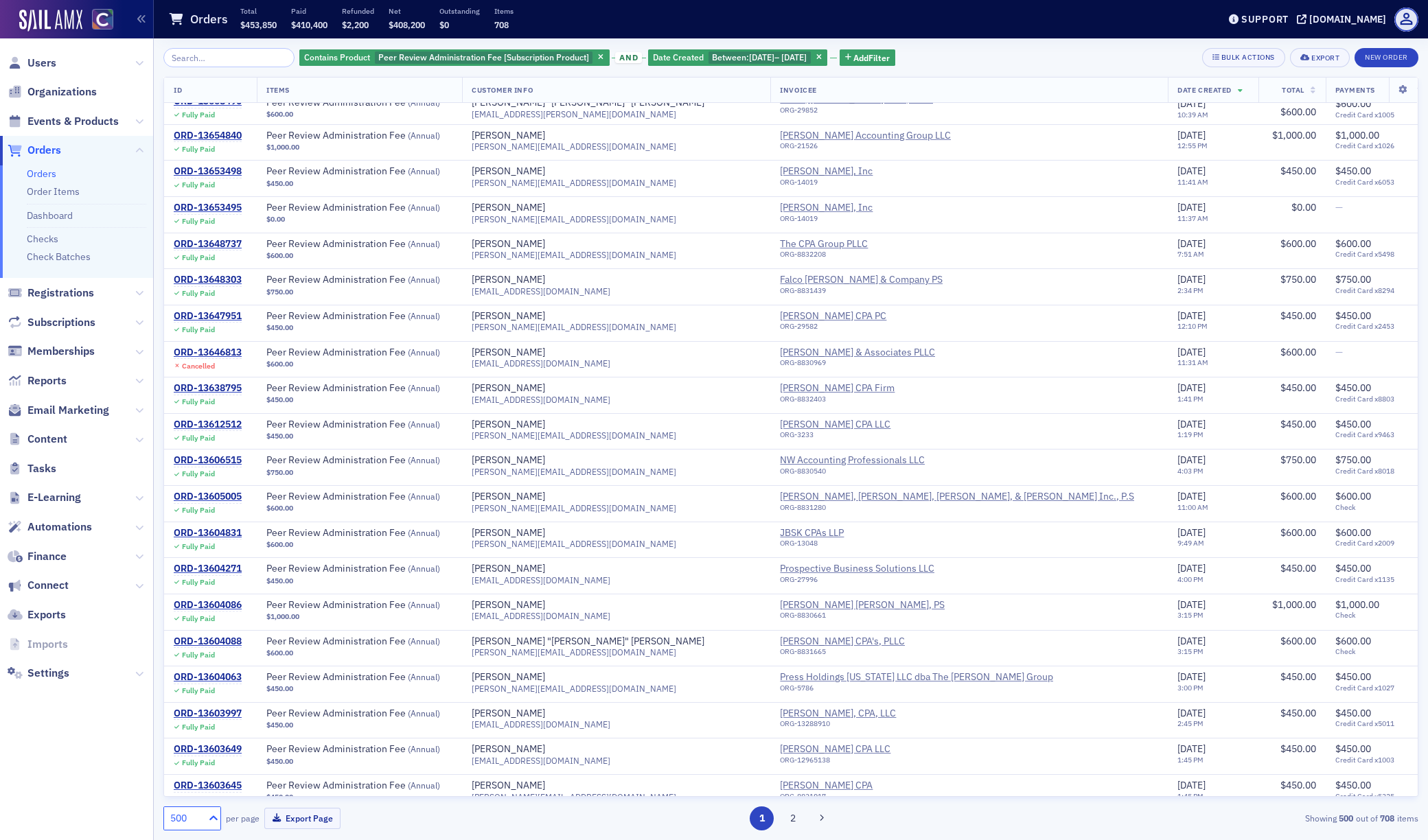
click at [215, 818] on icon at bounding box center [213, 817] width 8 height 5
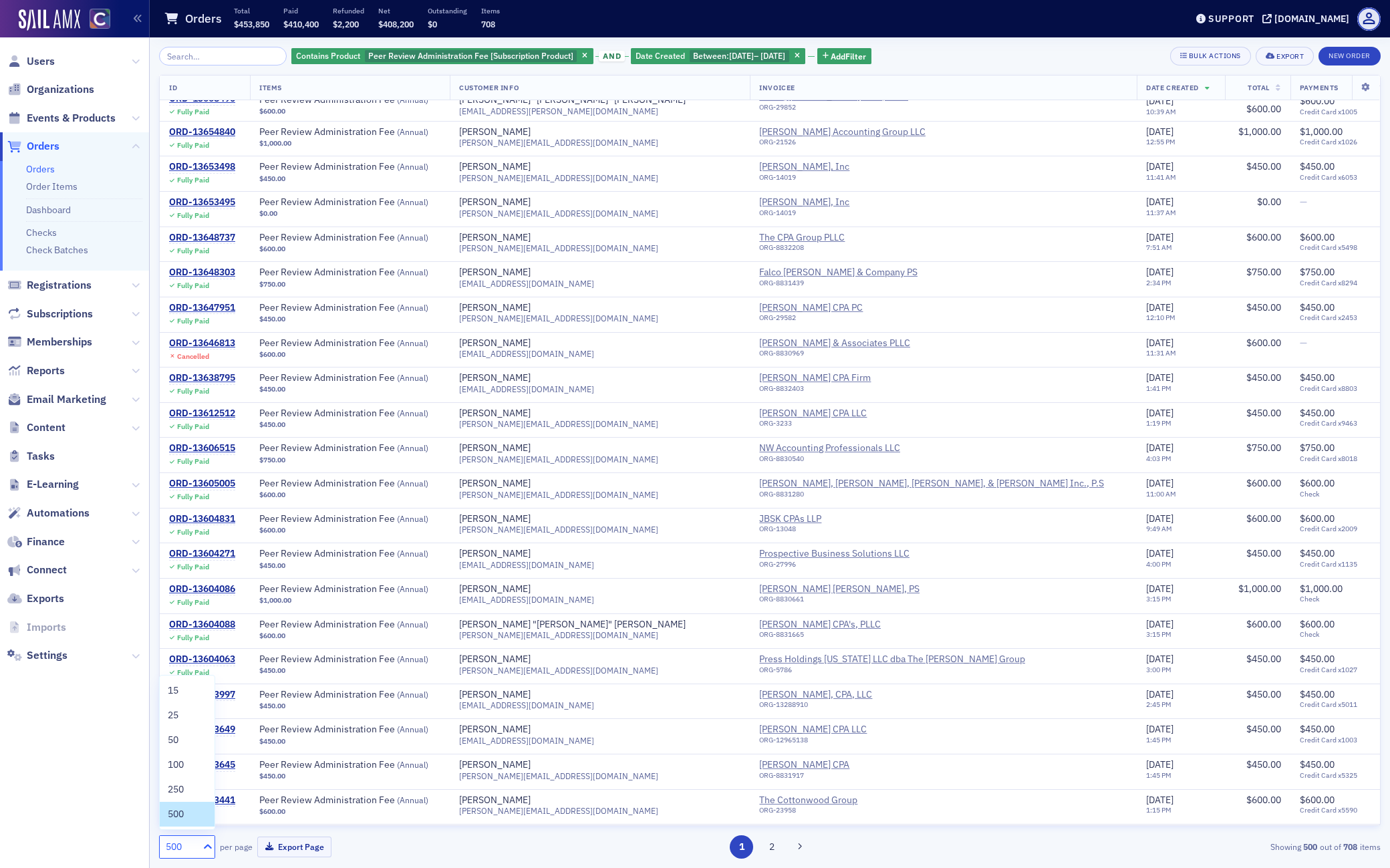
click at [209, 817] on icon at bounding box center [207, 846] width 13 height 13
click at [135, 544] on icon at bounding box center [135, 541] width 8 height 8
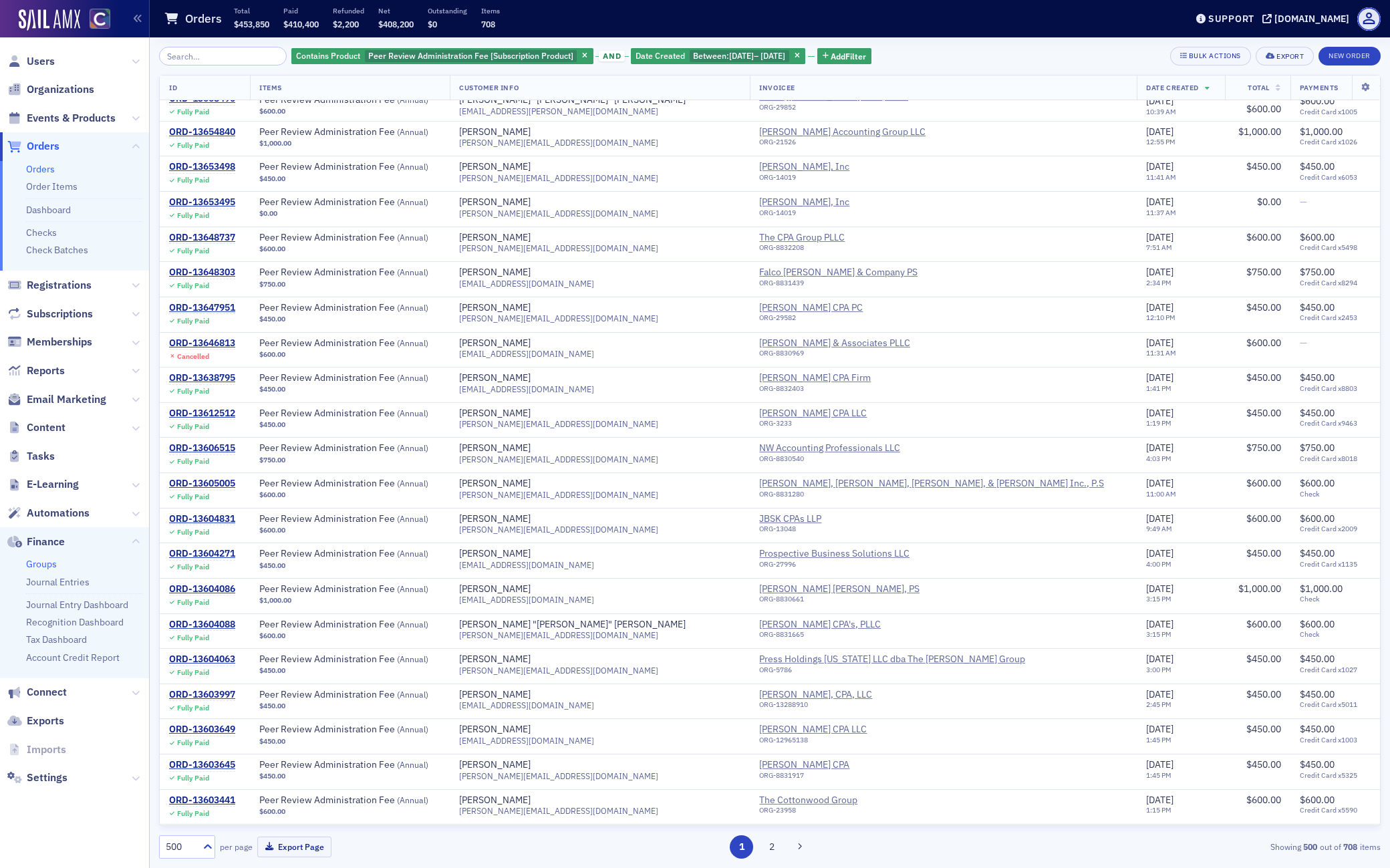
click at [46, 568] on link "Groups" at bounding box center [41, 564] width 30 height 12
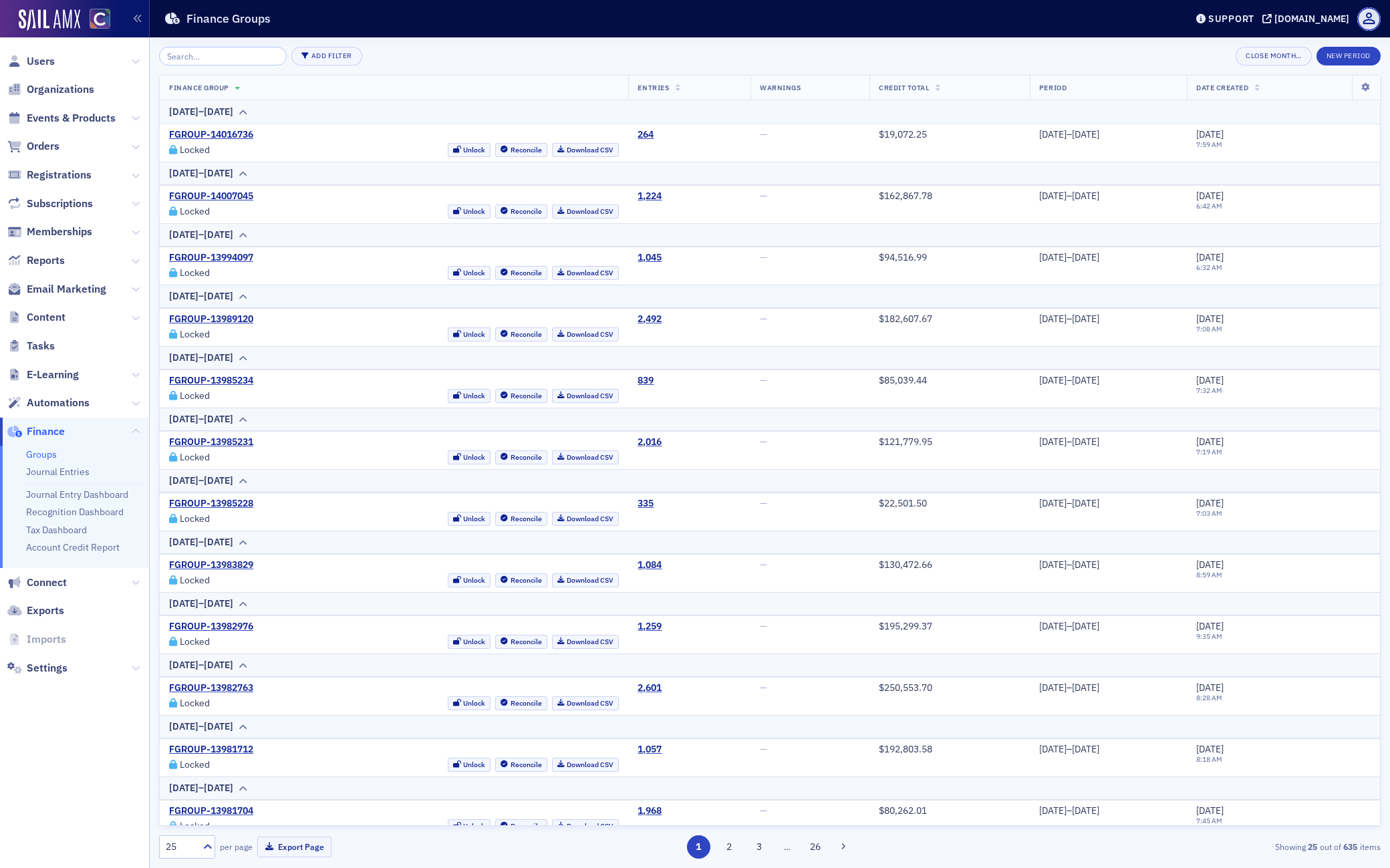
click at [48, 454] on link "Groups" at bounding box center [41, 454] width 30 height 12
click at [74, 493] on link "Journal Entry Dashboard" at bounding box center [77, 495] width 102 height 12
